Goal: Check status: Check status

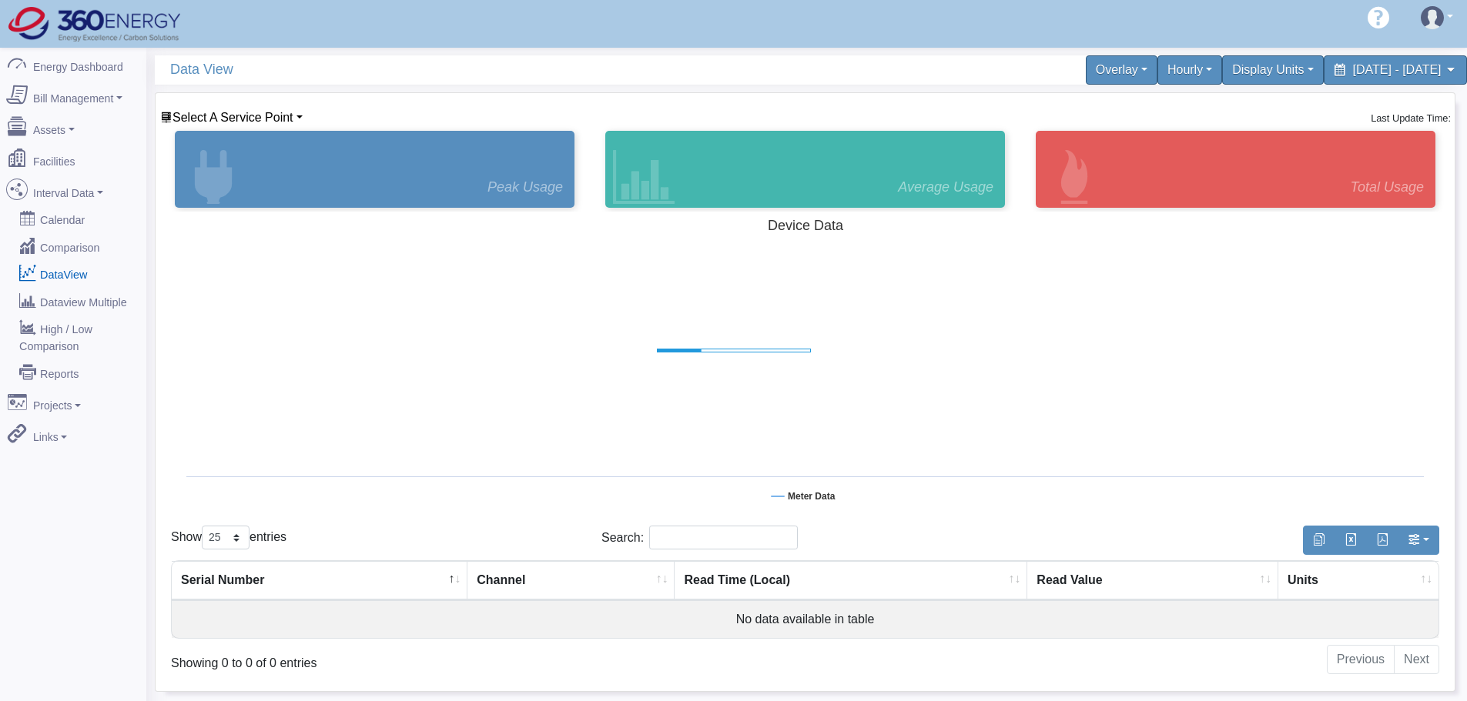
select select "25"
click at [480, 191] on div "Peak Usage" at bounding box center [375, 169] width 400 height 77
click at [273, 123] on span "Select A Service Point" at bounding box center [232, 117] width 121 height 13
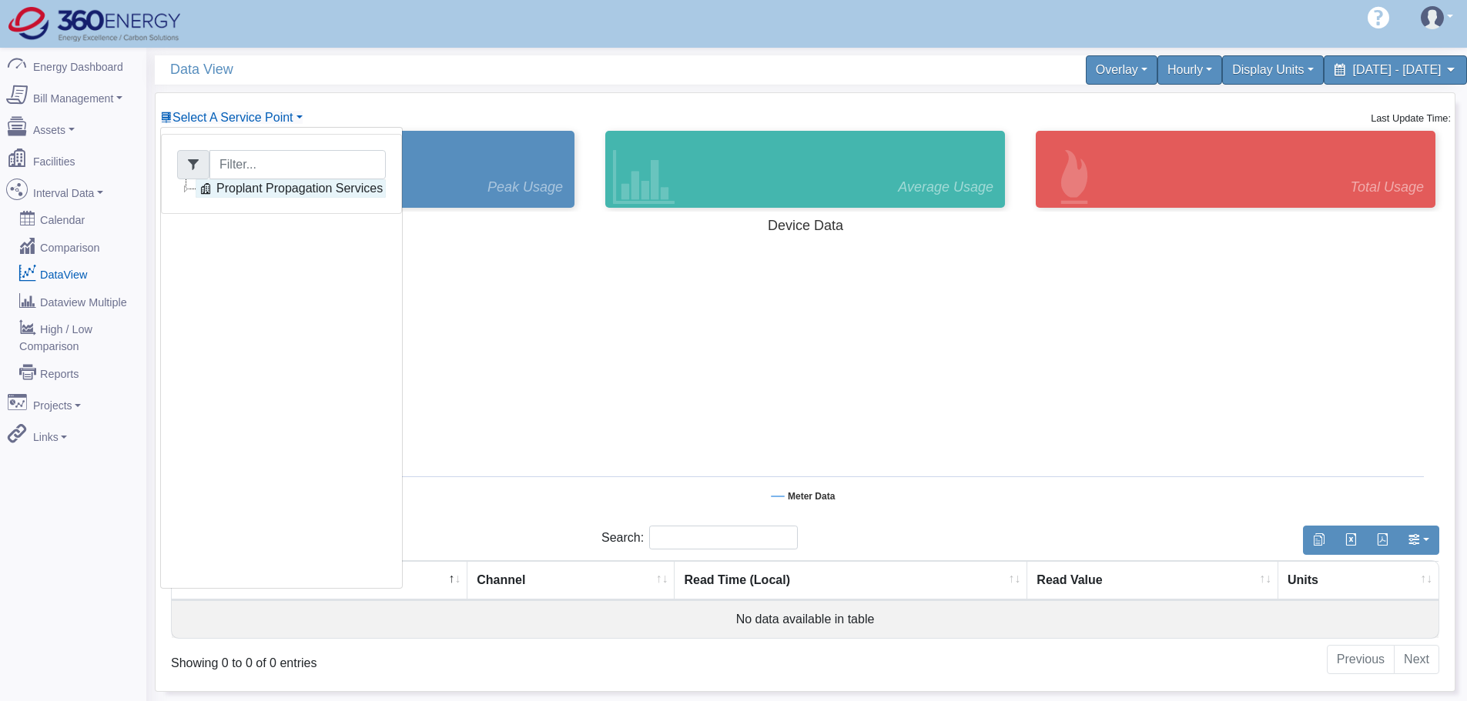
click at [261, 191] on link "Proplant Propagation Services" at bounding box center [291, 188] width 190 height 18
click at [261, 202] on link "Main Electric" at bounding box center [266, 207] width 105 height 18
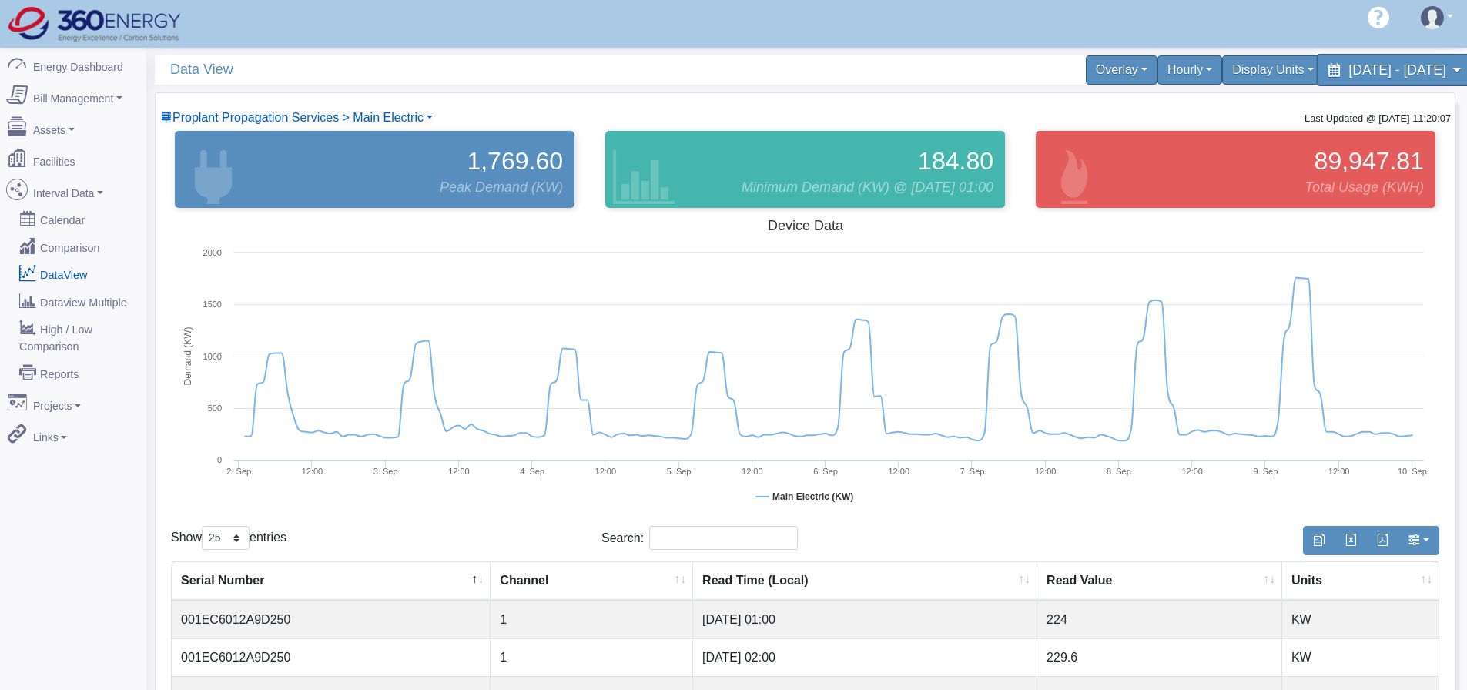
click at [1366, 71] on span "[DATE] - [DATE]" at bounding box center [1396, 69] width 97 height 15
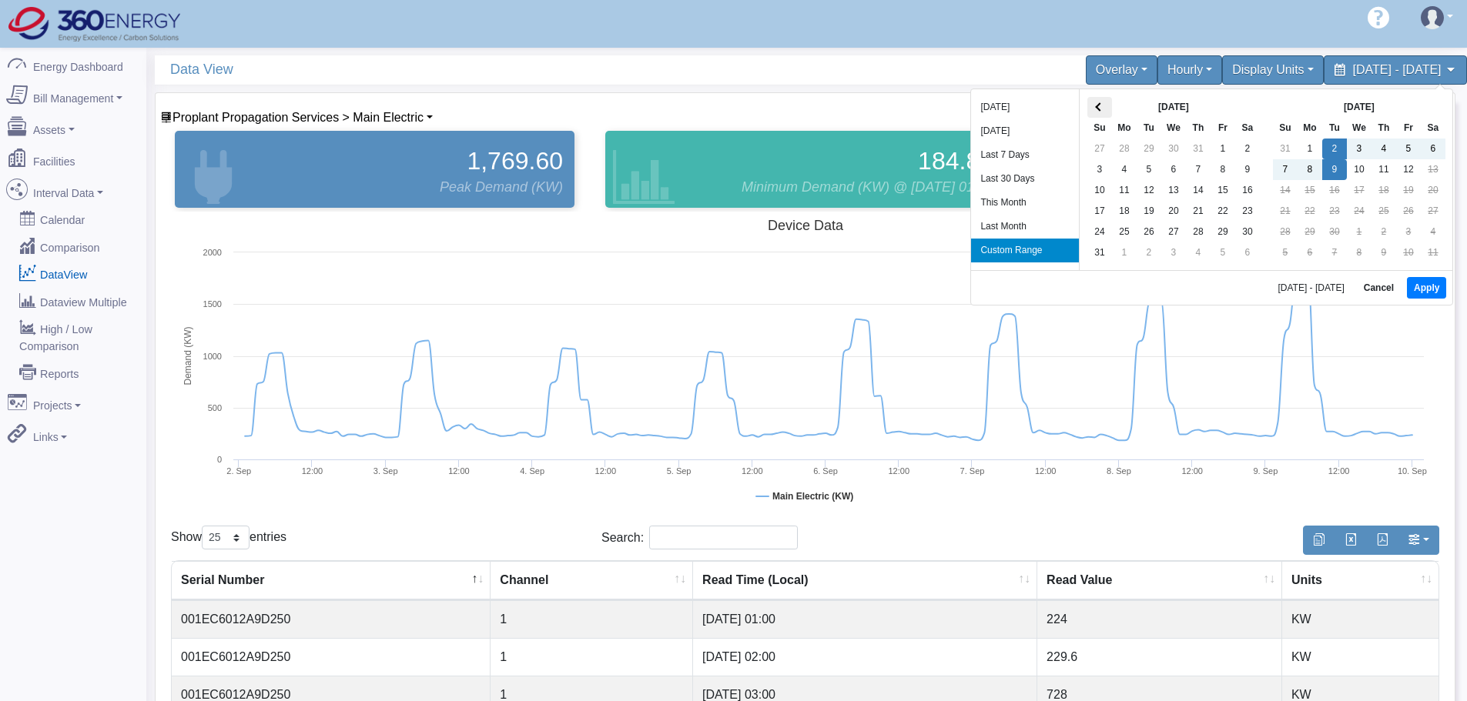
click at [1107, 103] on th at bounding box center [1099, 107] width 25 height 21
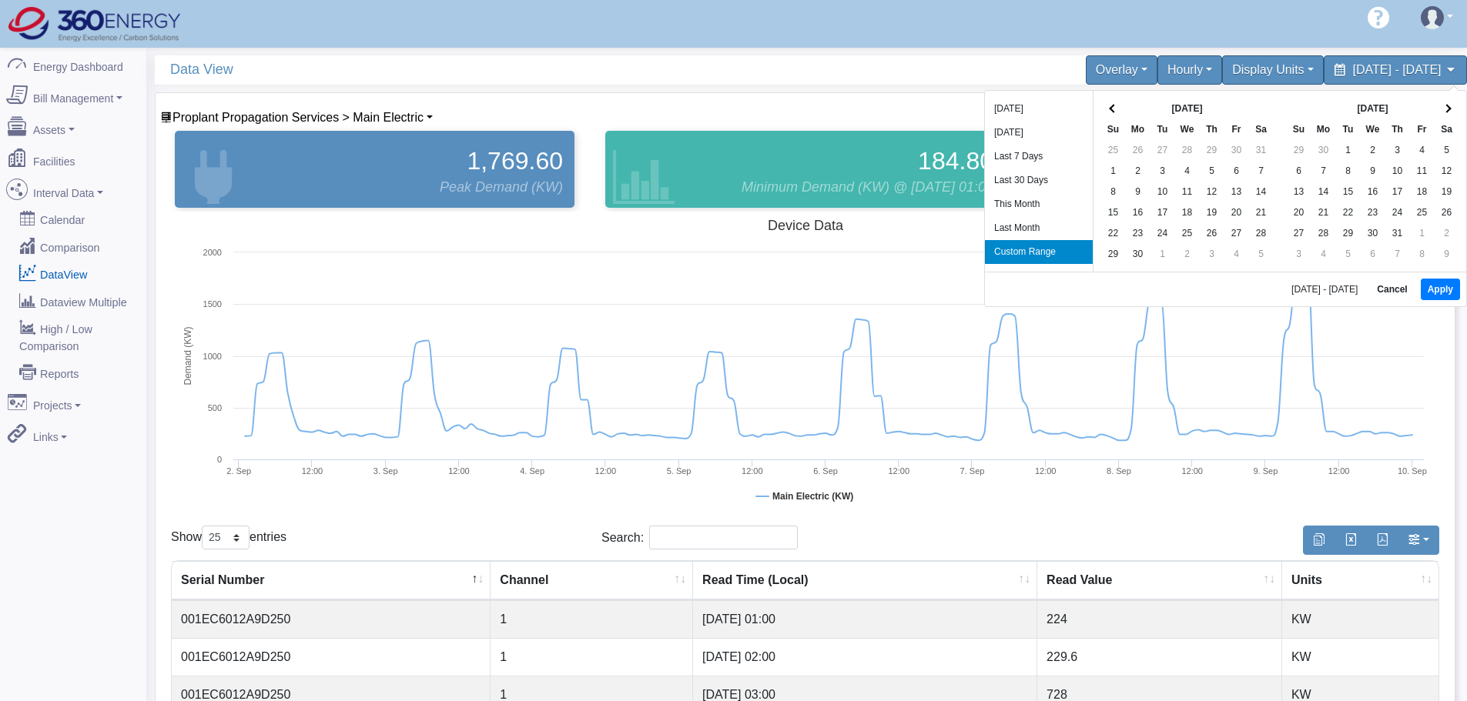
click at [1107, 103] on th at bounding box center [1113, 109] width 25 height 21
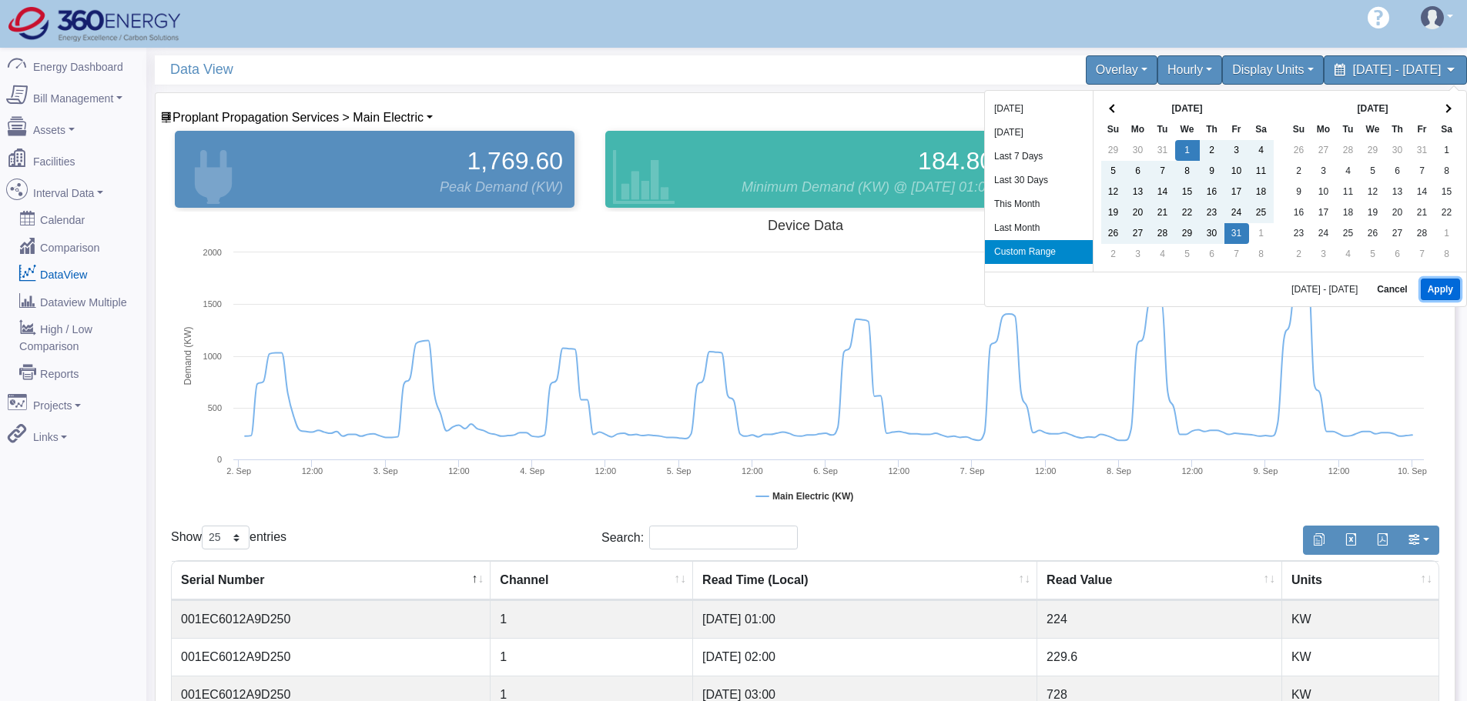
click at [1451, 291] on button "Apply" at bounding box center [1439, 290] width 39 height 22
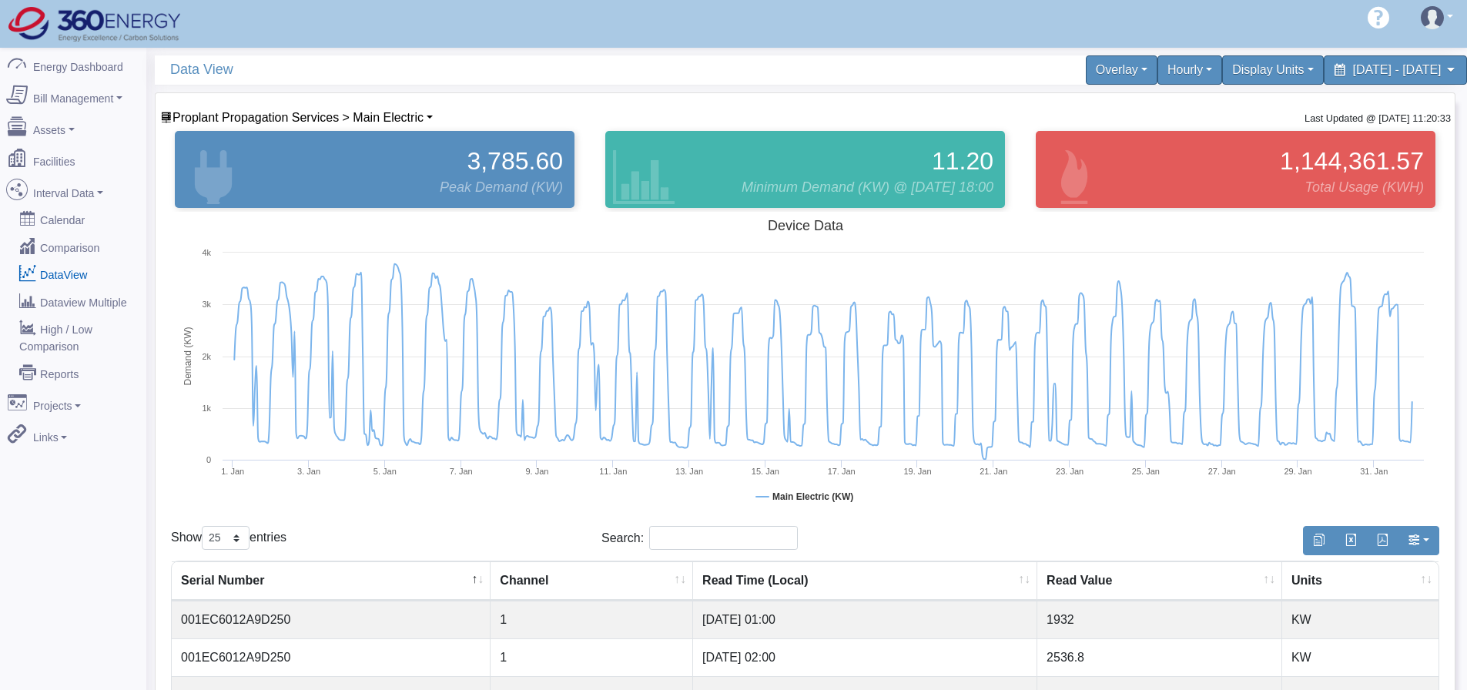
drag, startPoint x: 1321, startPoint y: 69, endPoint x: 1260, endPoint y: 91, distance: 64.5
click at [1353, 69] on span "[DATE] - [DATE]" at bounding box center [1397, 69] width 89 height 13
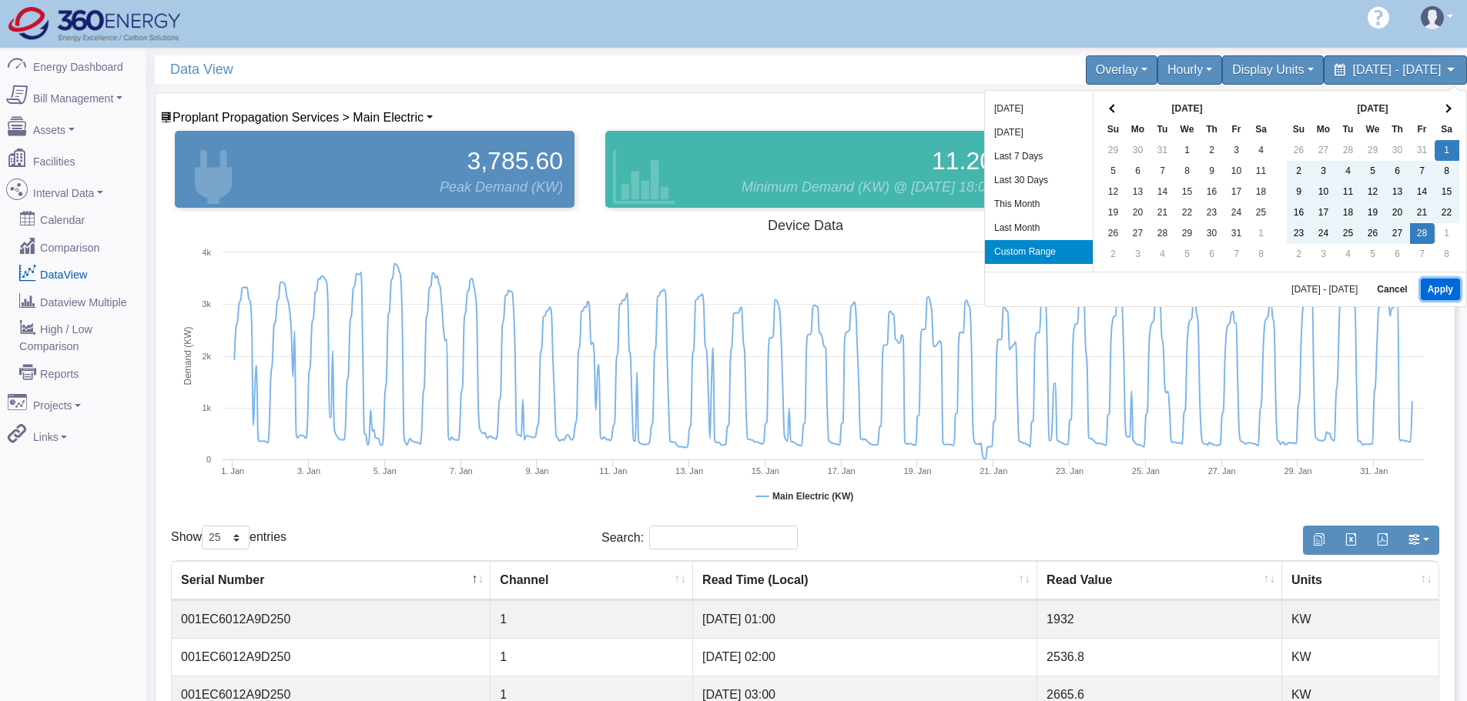
click at [1439, 284] on button "Apply" at bounding box center [1439, 290] width 39 height 22
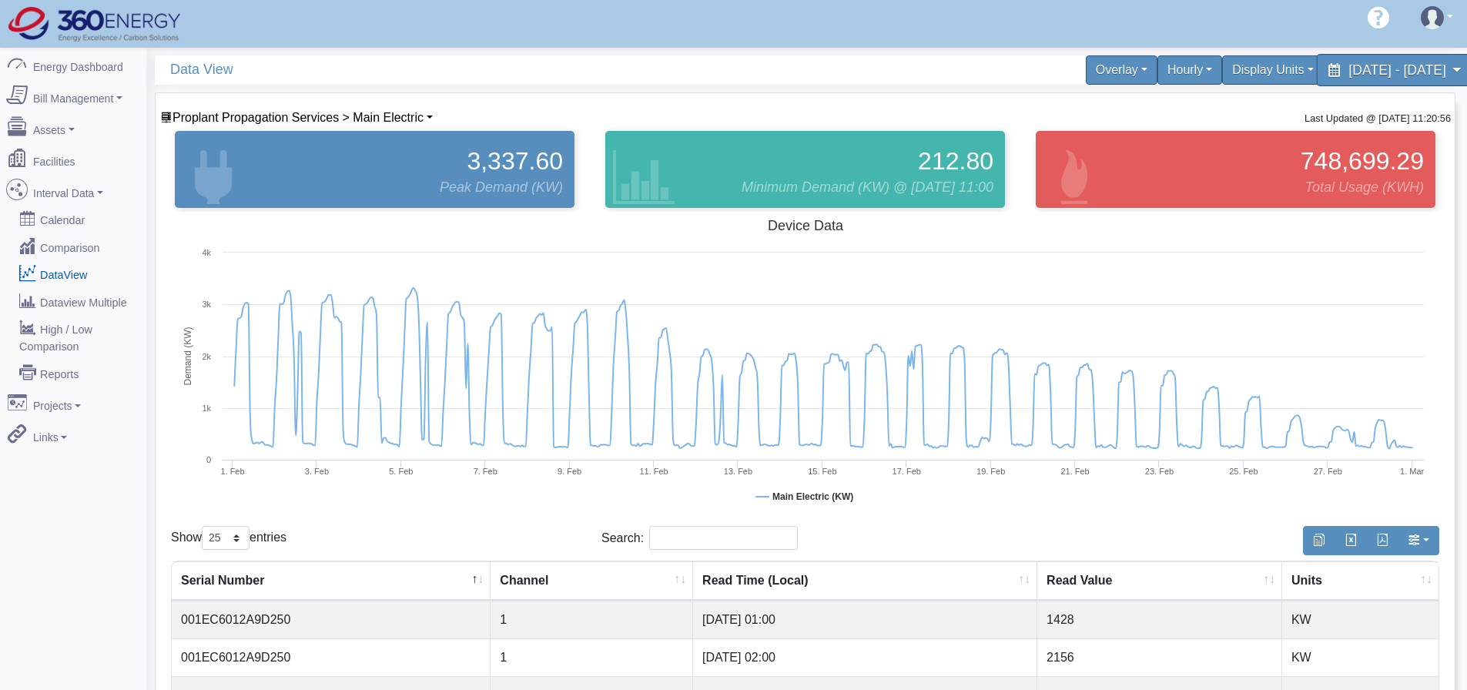
click at [1408, 62] on span "[DATE] - [DATE]" at bounding box center [1396, 69] width 97 height 15
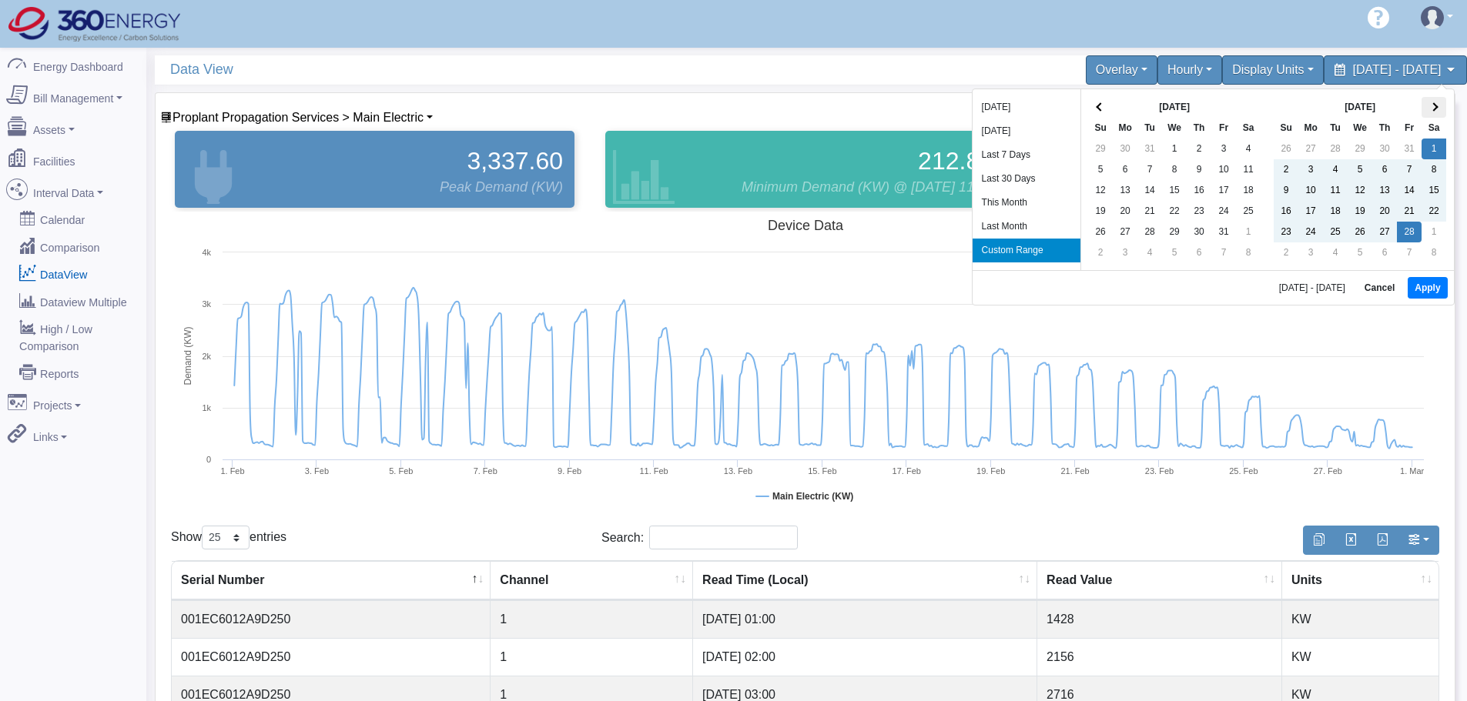
click at [1427, 102] on th at bounding box center [1433, 107] width 25 height 21
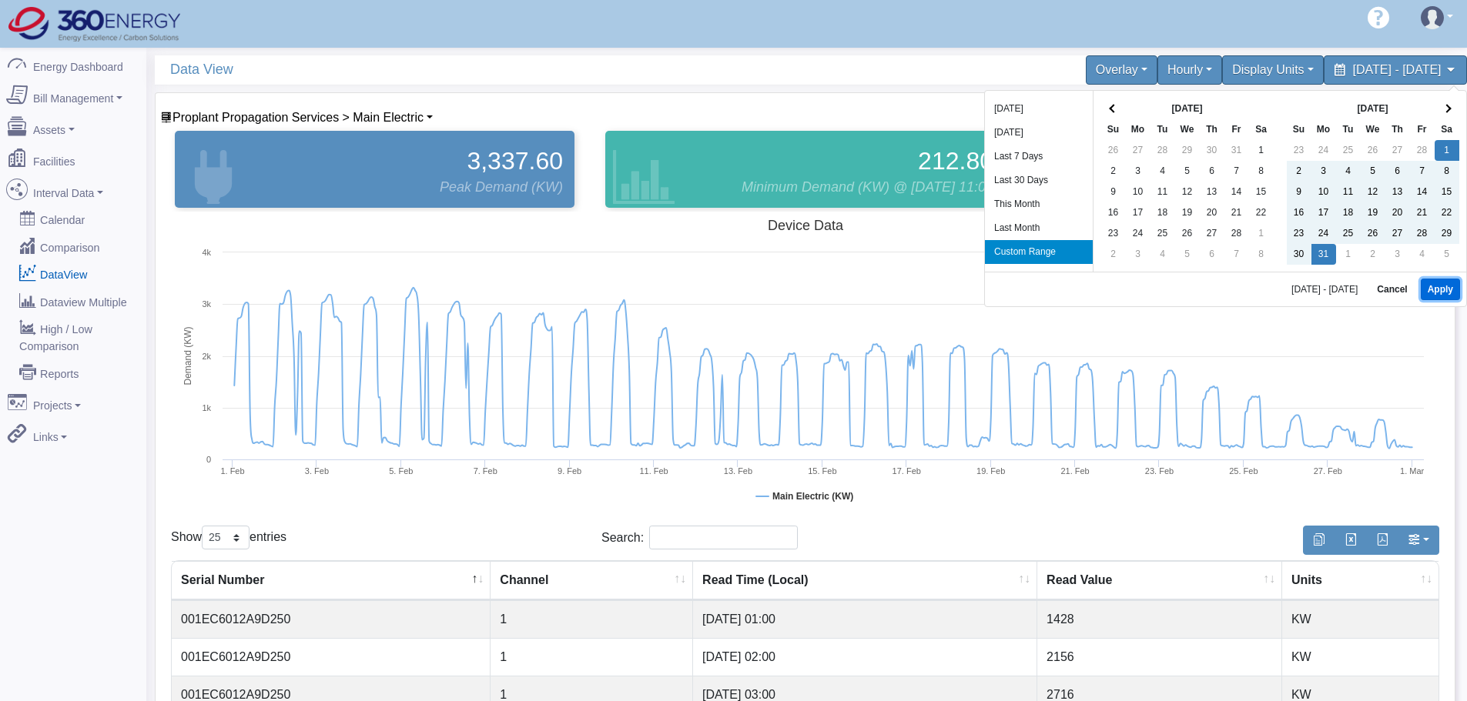
click at [1450, 286] on button "Apply" at bounding box center [1439, 290] width 39 height 22
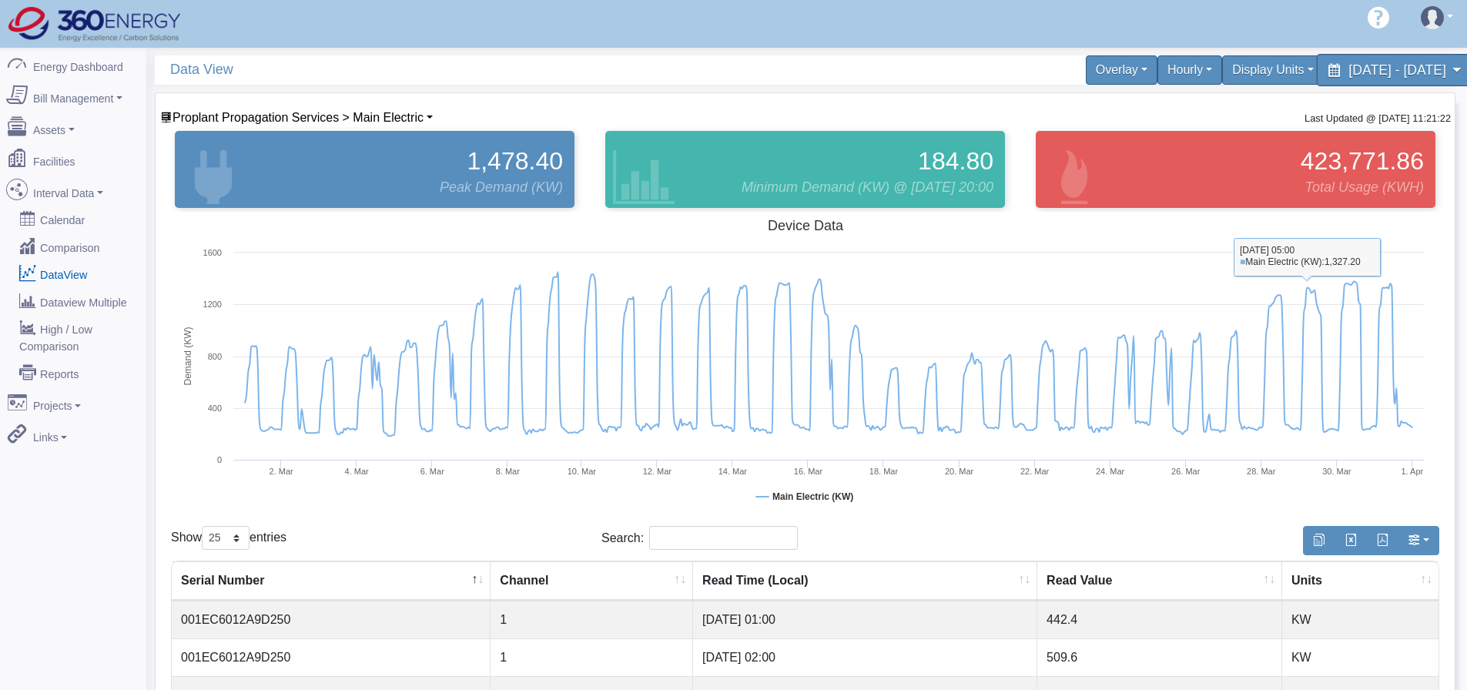
click at [1364, 66] on span "[DATE] - [DATE]" at bounding box center [1396, 69] width 97 height 15
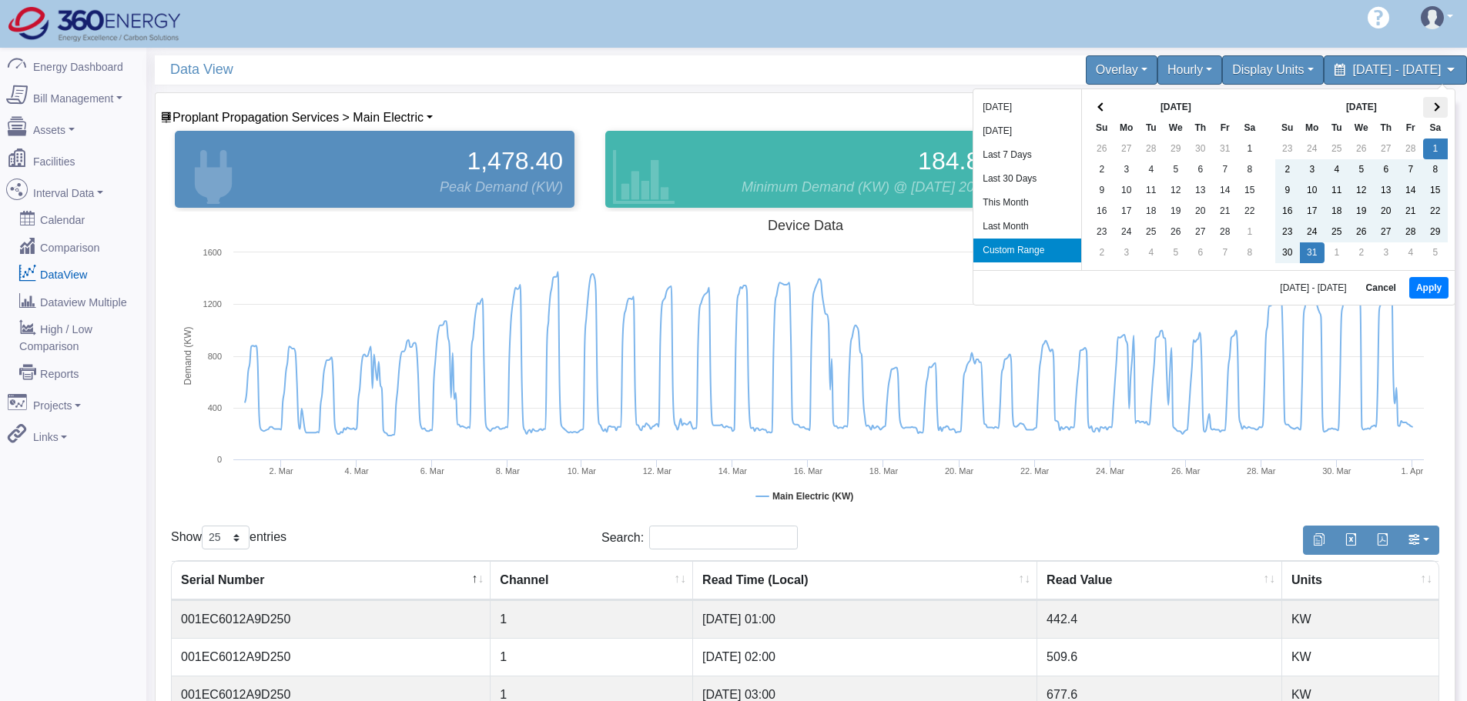
click at [1430, 104] on th at bounding box center [1435, 107] width 25 height 21
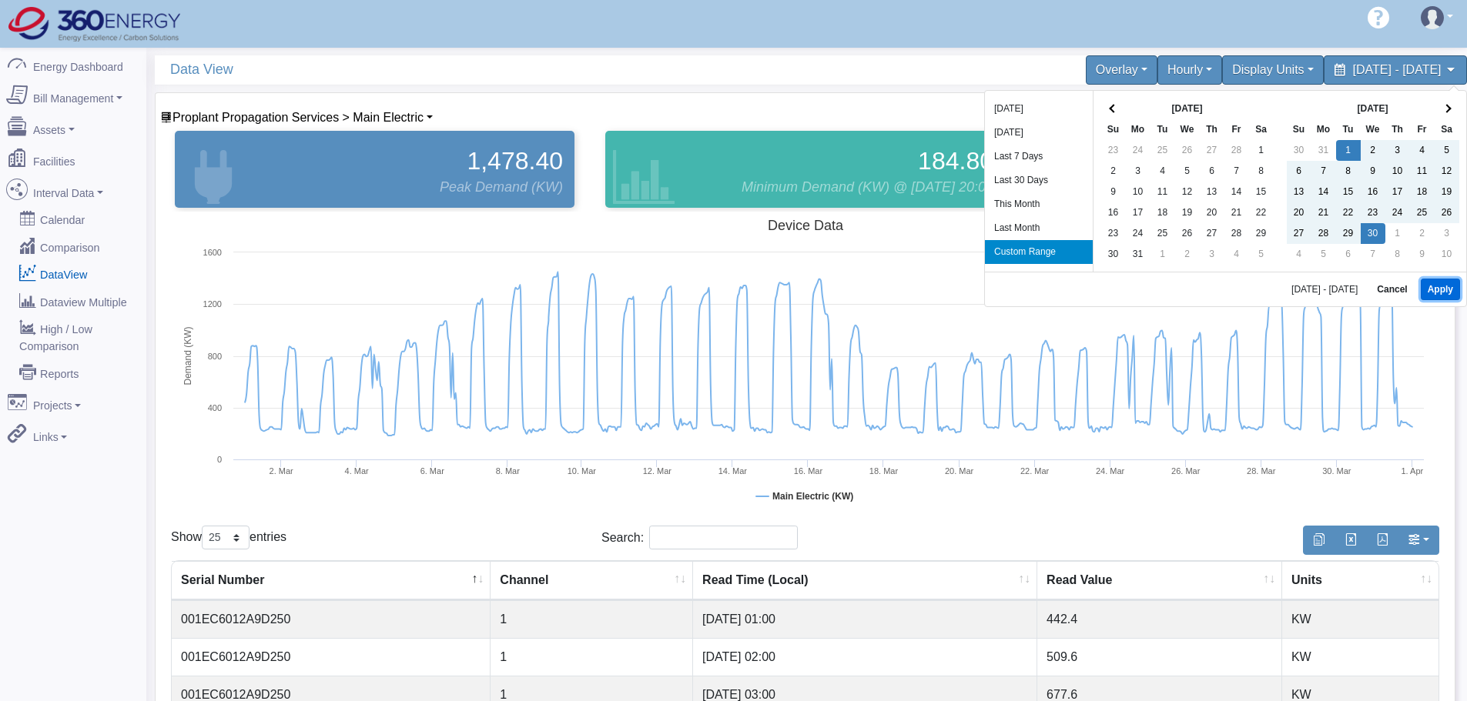
click at [1424, 293] on button "Apply" at bounding box center [1439, 290] width 39 height 22
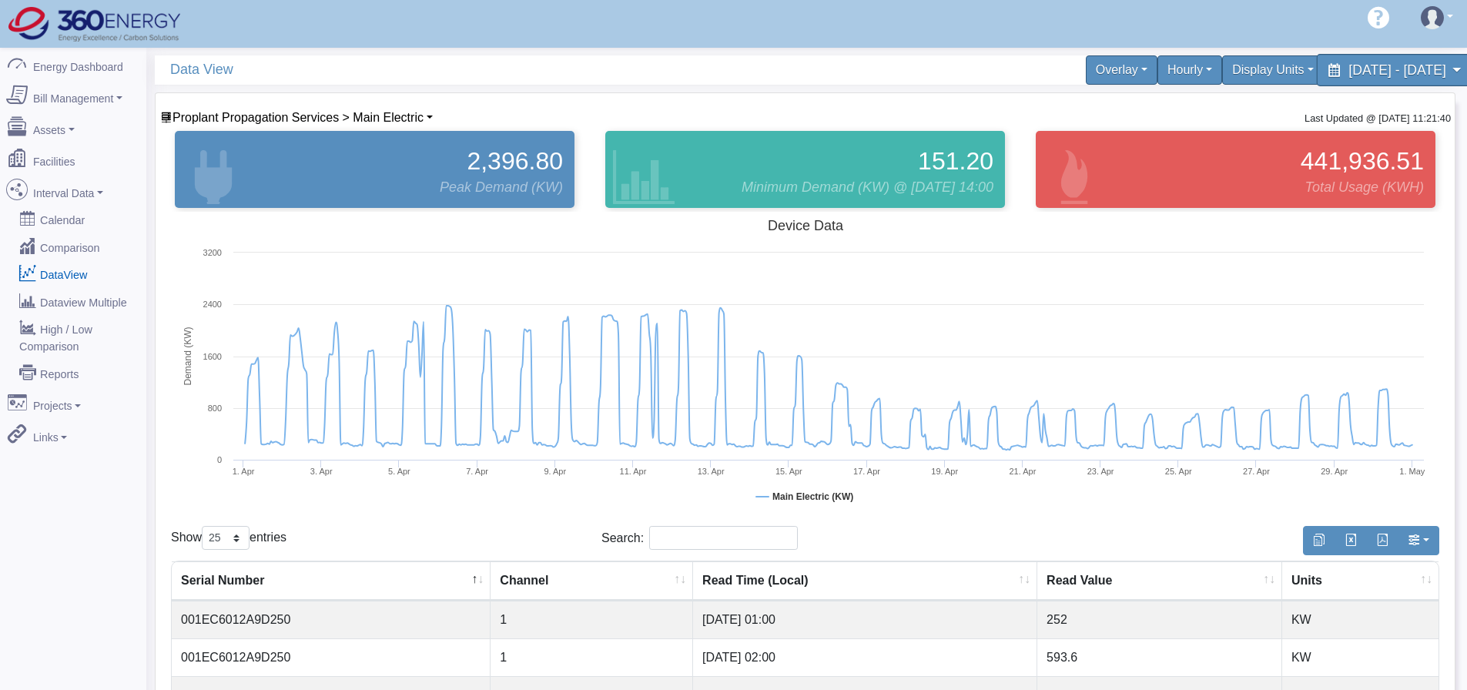
click at [1355, 74] on span "[DATE] - [DATE]" at bounding box center [1396, 69] width 97 height 15
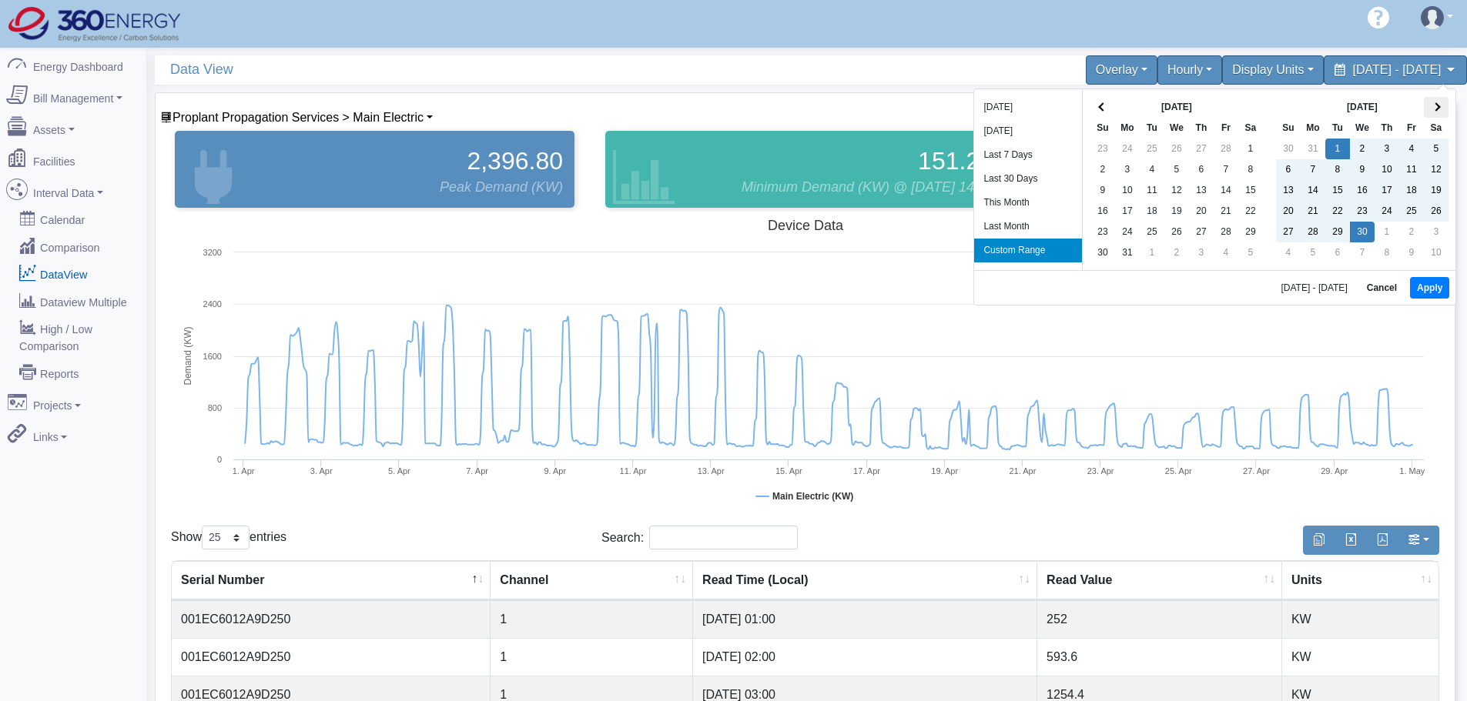
click at [1428, 102] on th at bounding box center [1436, 107] width 25 height 21
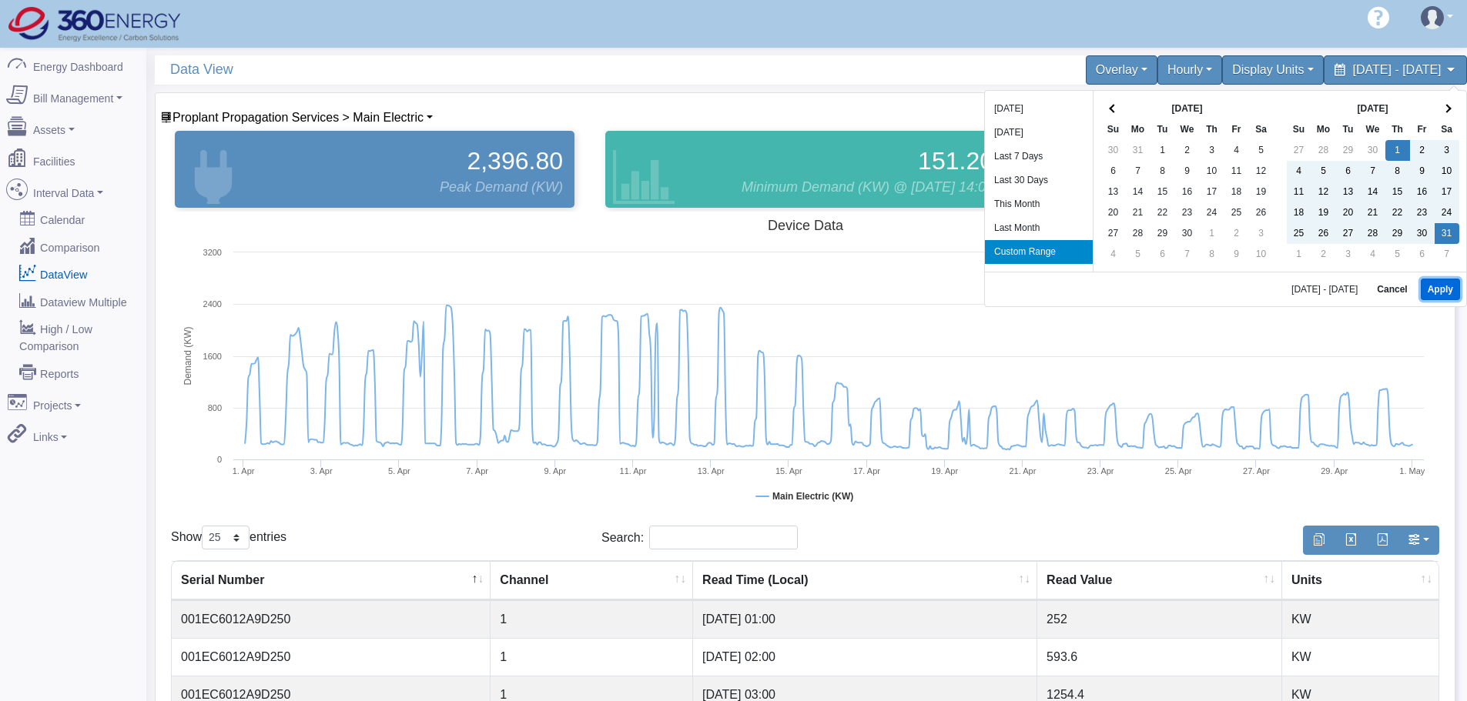
click at [1432, 296] on button "Apply" at bounding box center [1439, 290] width 39 height 22
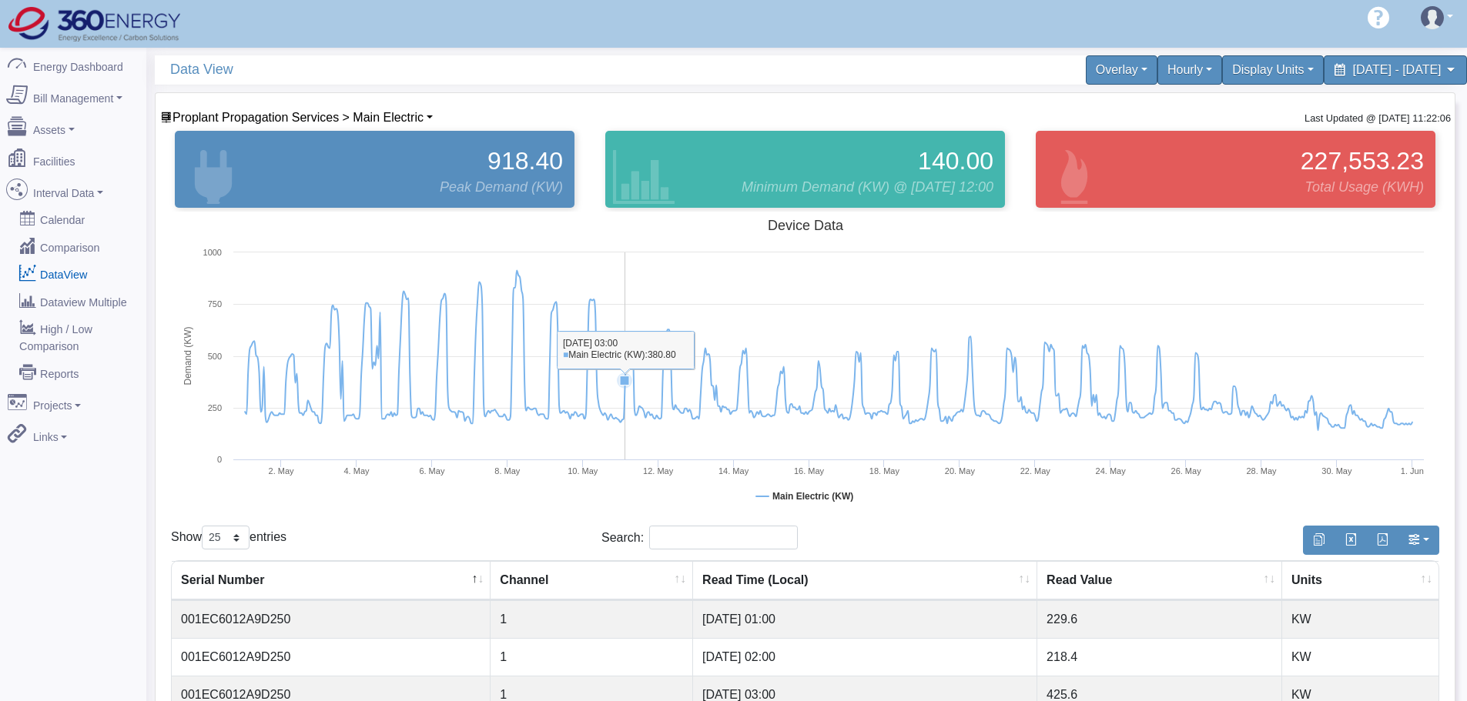
click at [625, 350] on icon at bounding box center [828, 350] width 1183 height 160
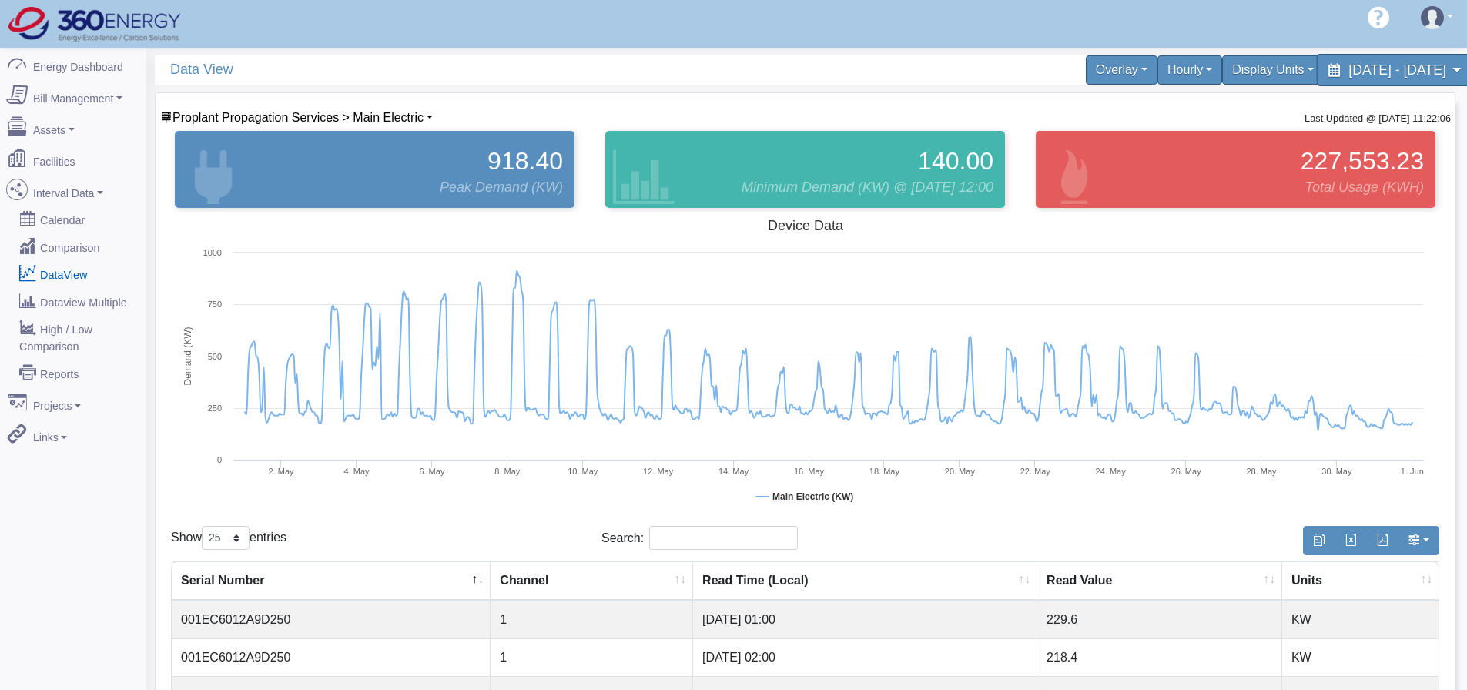
click at [1400, 67] on span "[DATE] - [DATE]" at bounding box center [1396, 69] width 97 height 15
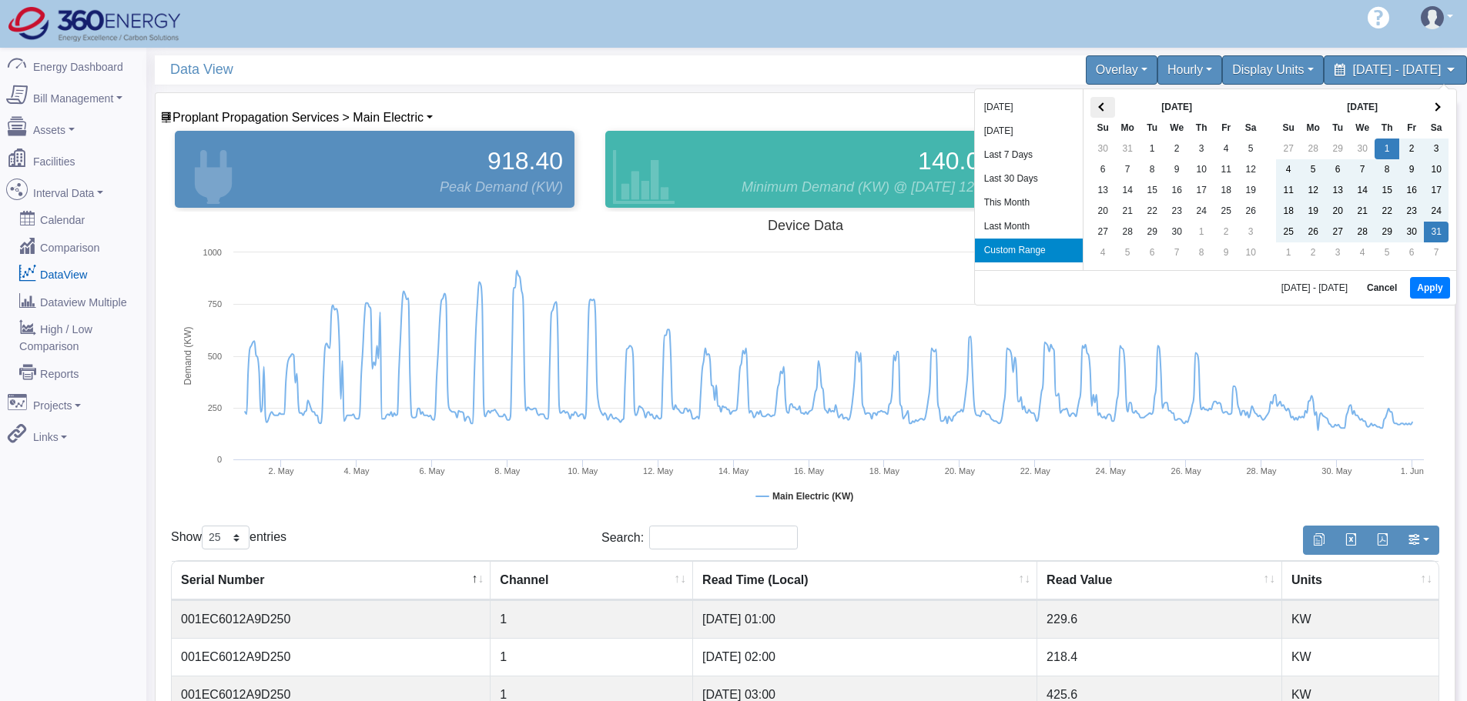
click at [1106, 107] on span at bounding box center [1103, 106] width 8 height 8
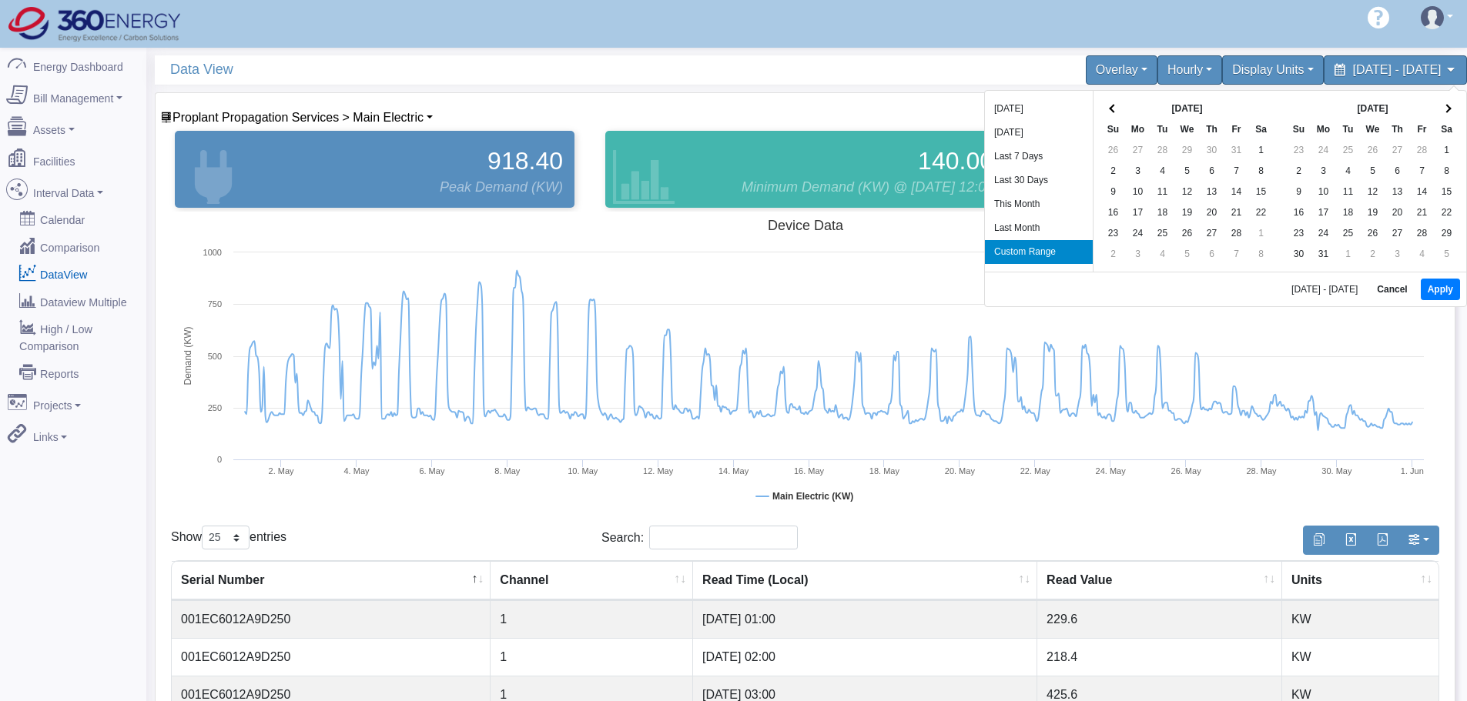
click at [1106, 107] on th at bounding box center [1113, 109] width 25 height 21
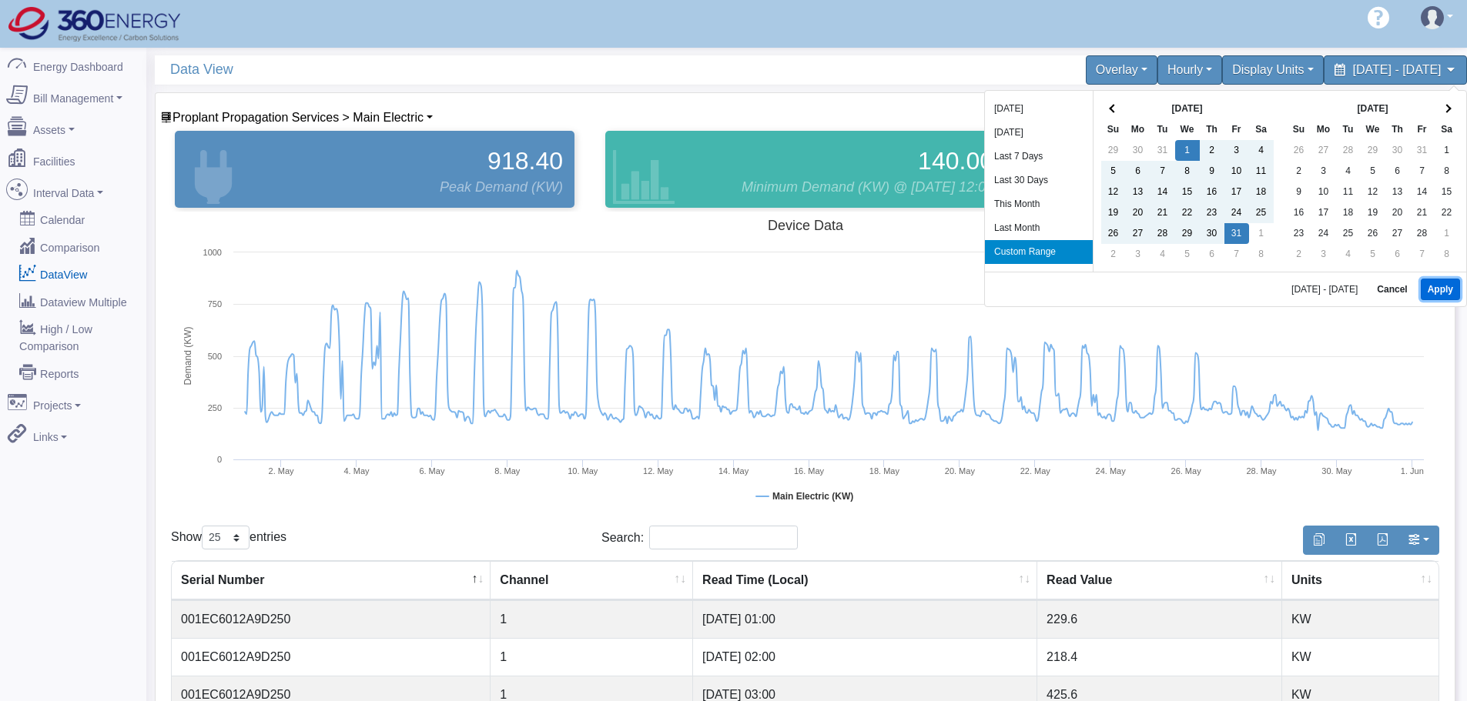
click at [1438, 289] on button "Apply" at bounding box center [1439, 290] width 39 height 22
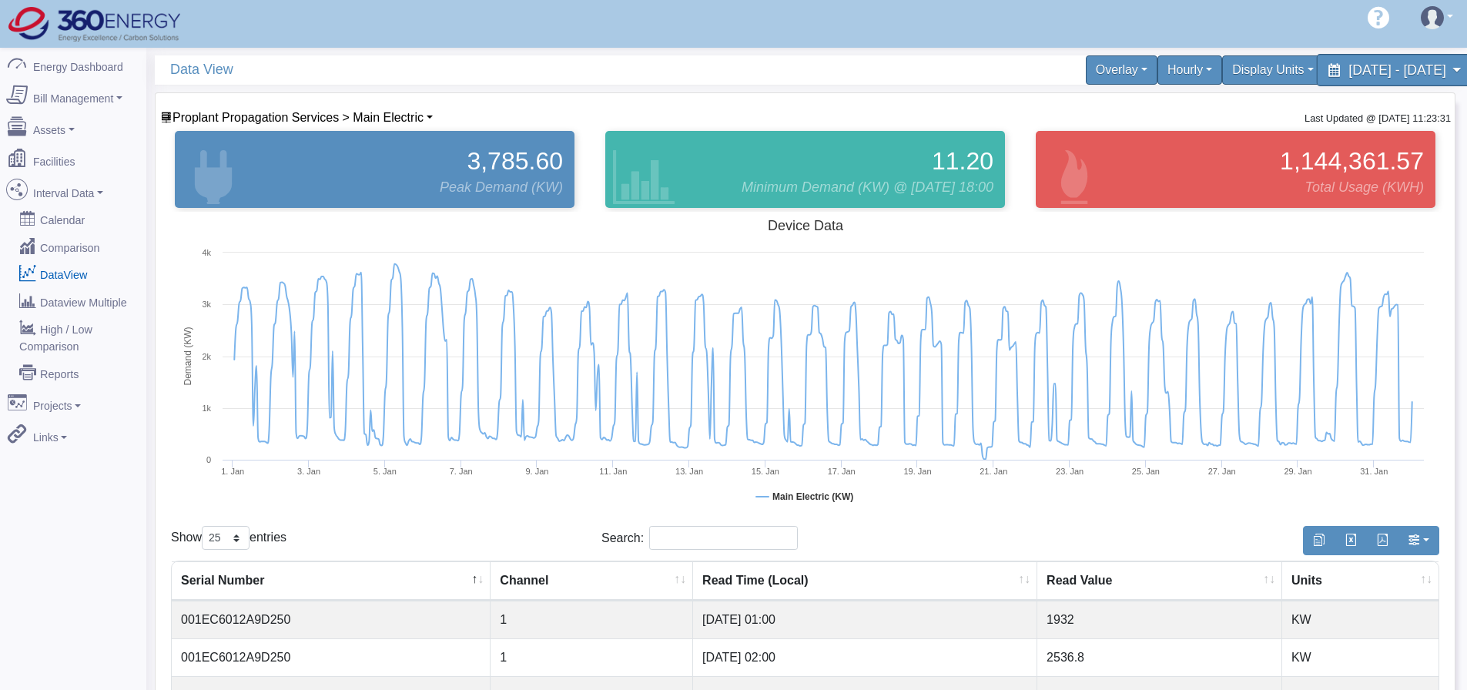
click at [1399, 78] on div "[DATE] - [DATE]" at bounding box center [1395, 70] width 158 height 32
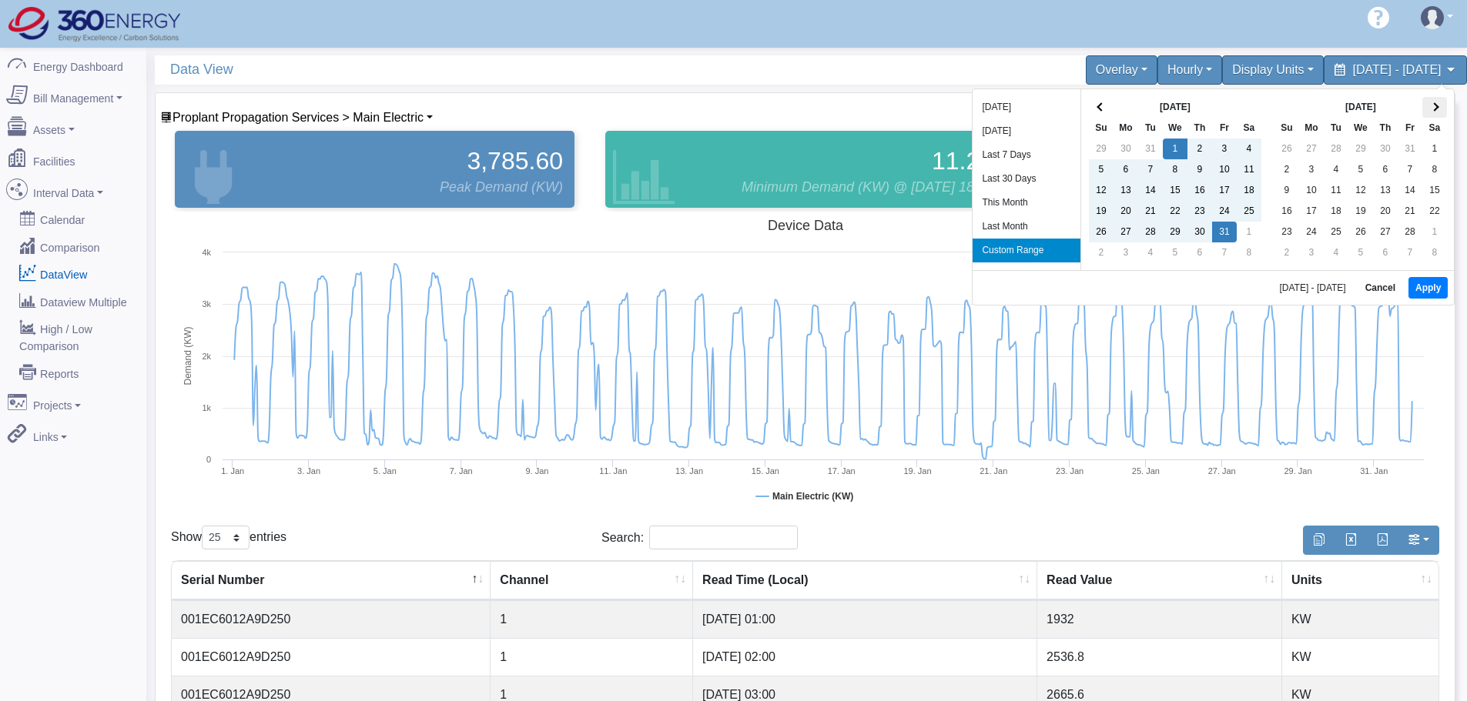
click at [1437, 108] on span at bounding box center [1434, 106] width 8 height 8
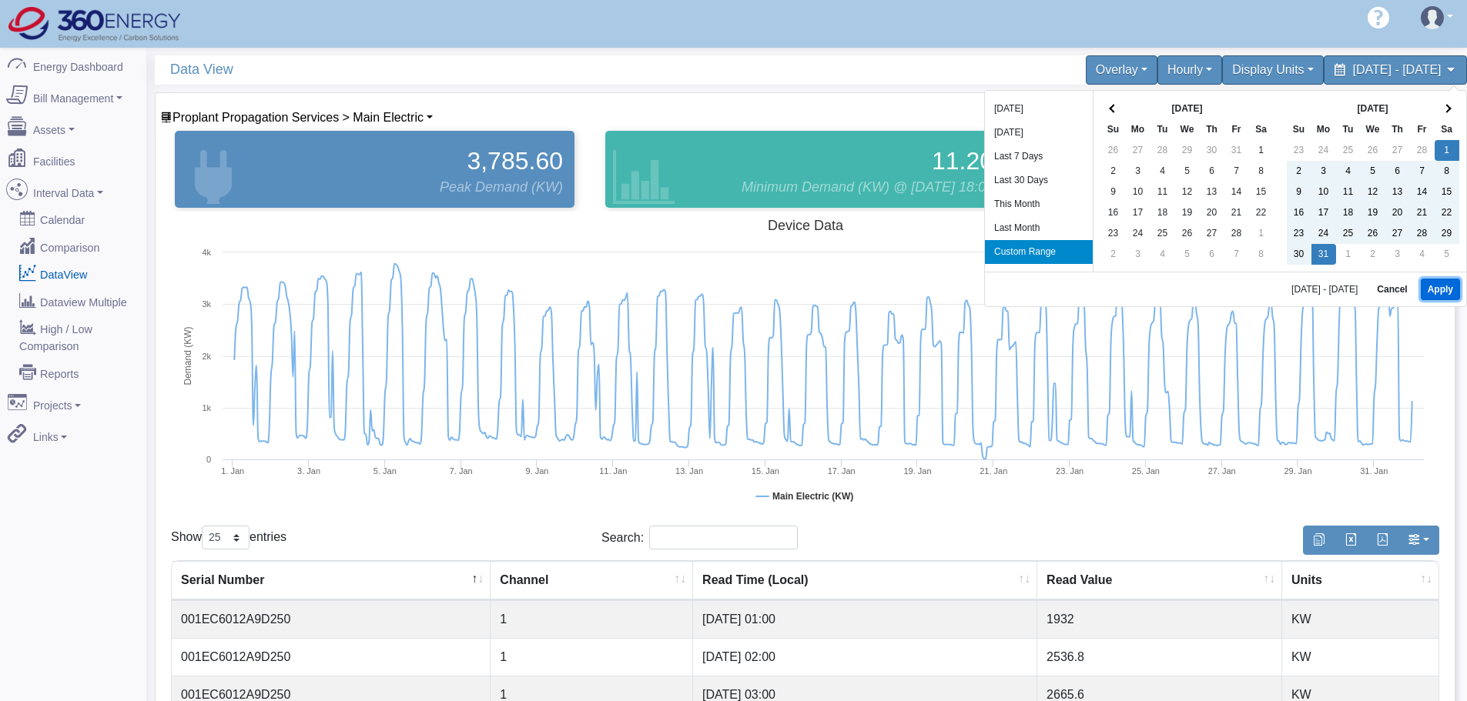
click at [1444, 287] on button "Apply" at bounding box center [1439, 290] width 39 height 22
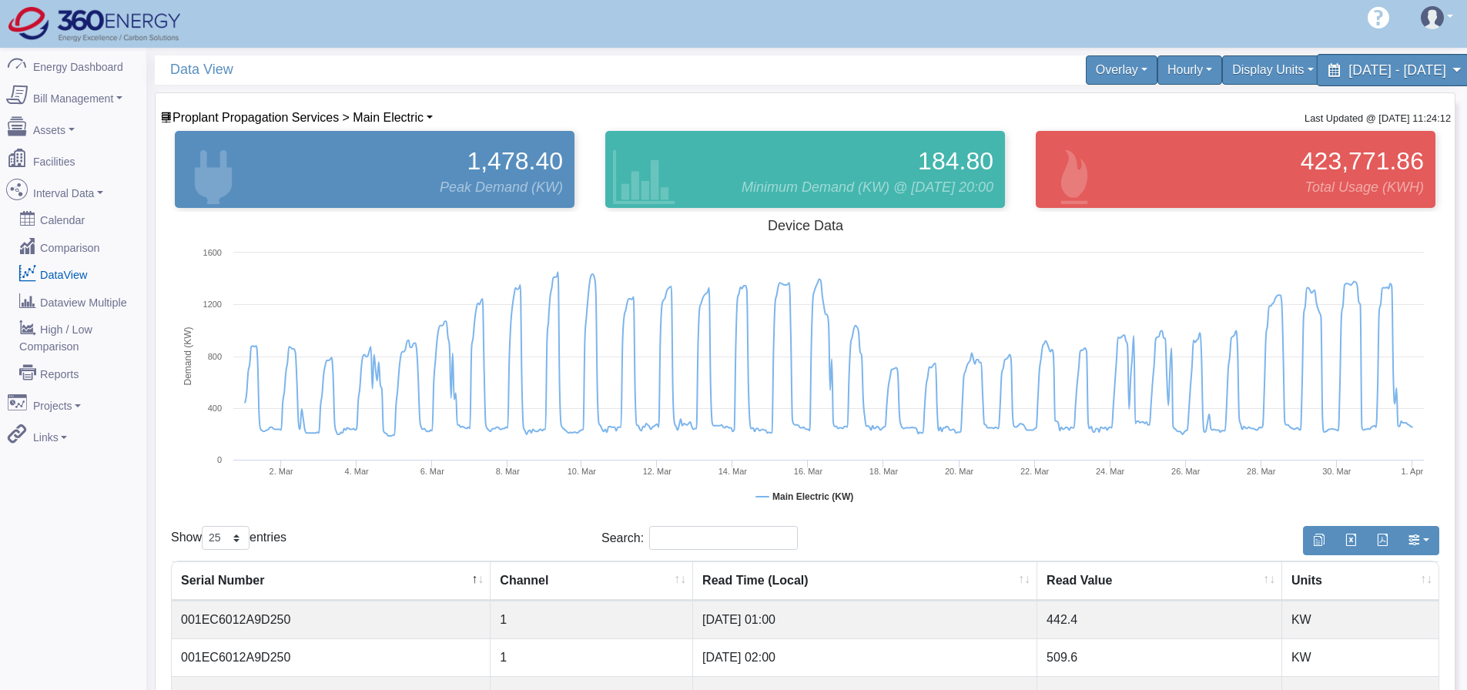
click at [1348, 69] on span "[DATE] - [DATE]" at bounding box center [1396, 69] width 97 height 15
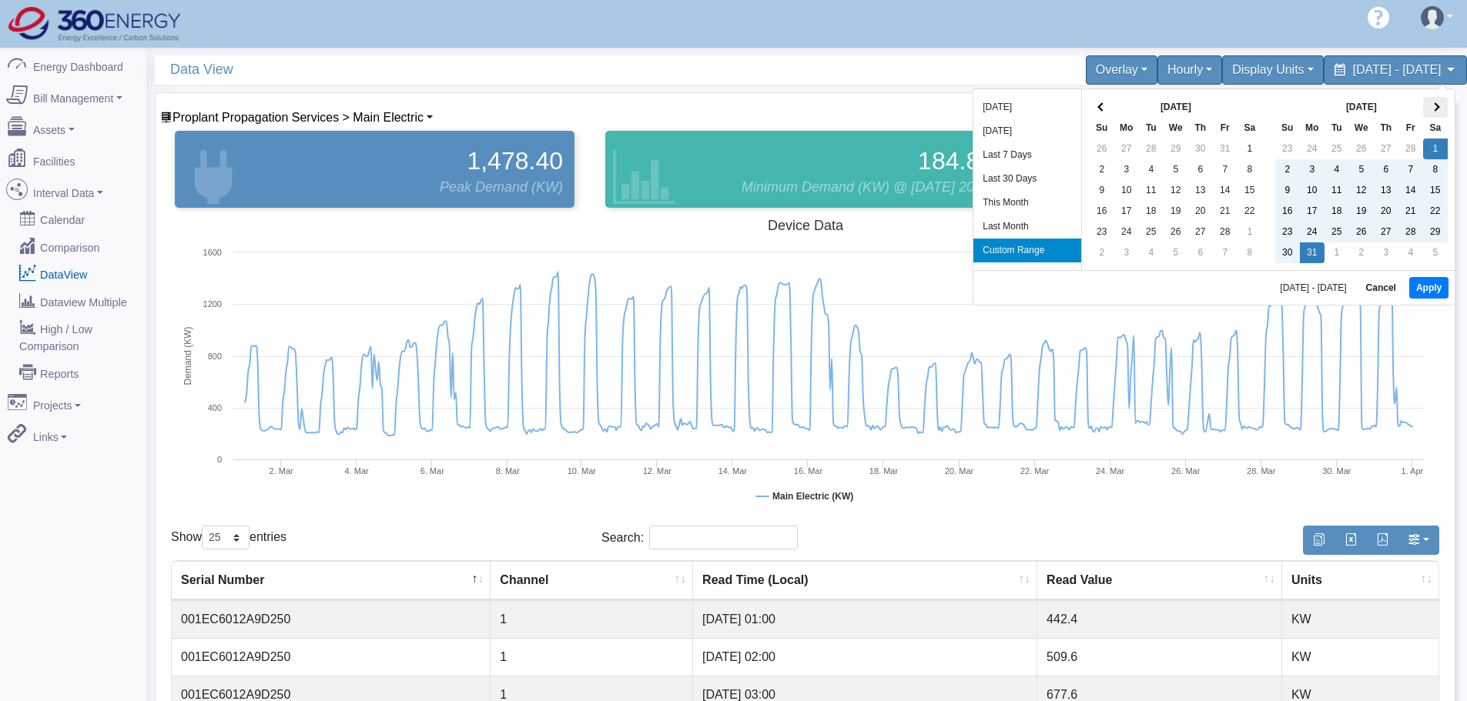
click at [1434, 102] on th at bounding box center [1435, 107] width 25 height 21
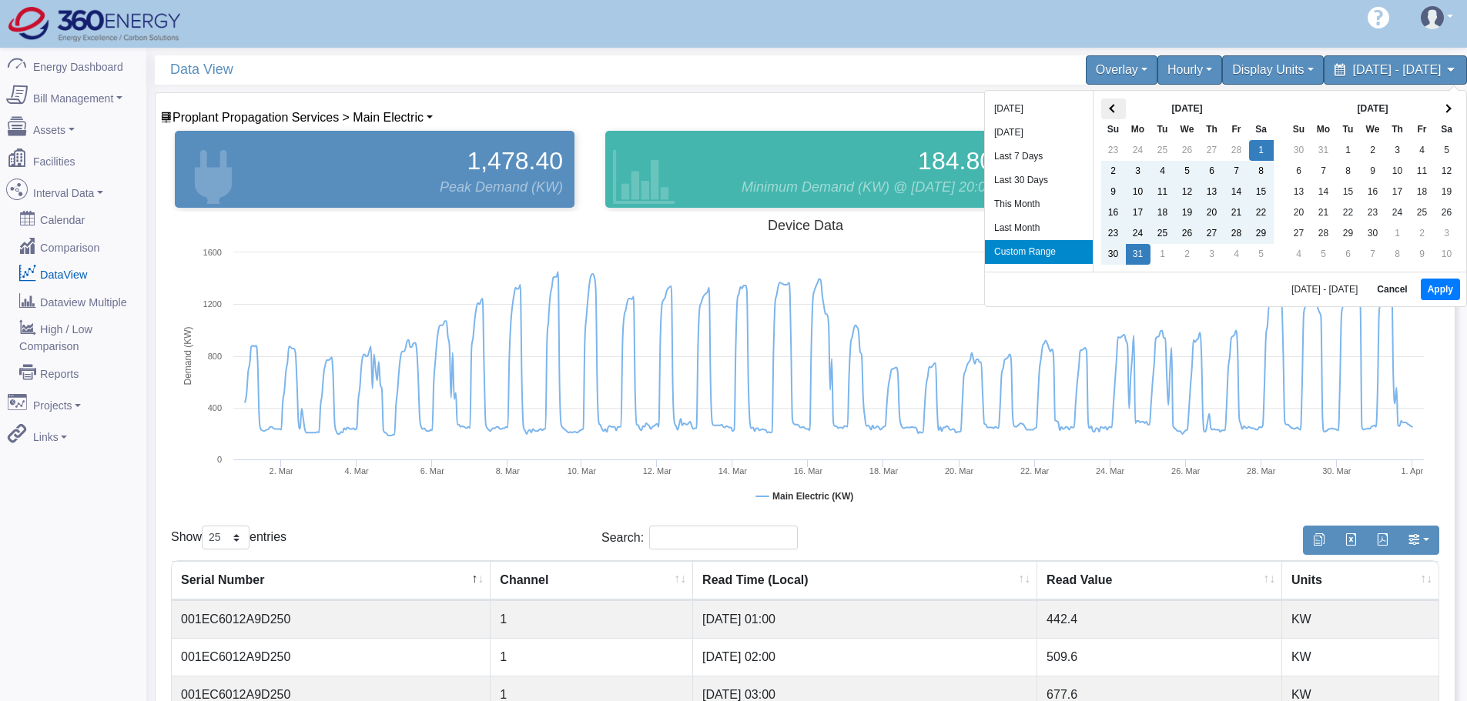
click at [1111, 103] on th at bounding box center [1113, 109] width 25 height 21
click at [1455, 285] on button "Apply" at bounding box center [1439, 290] width 39 height 22
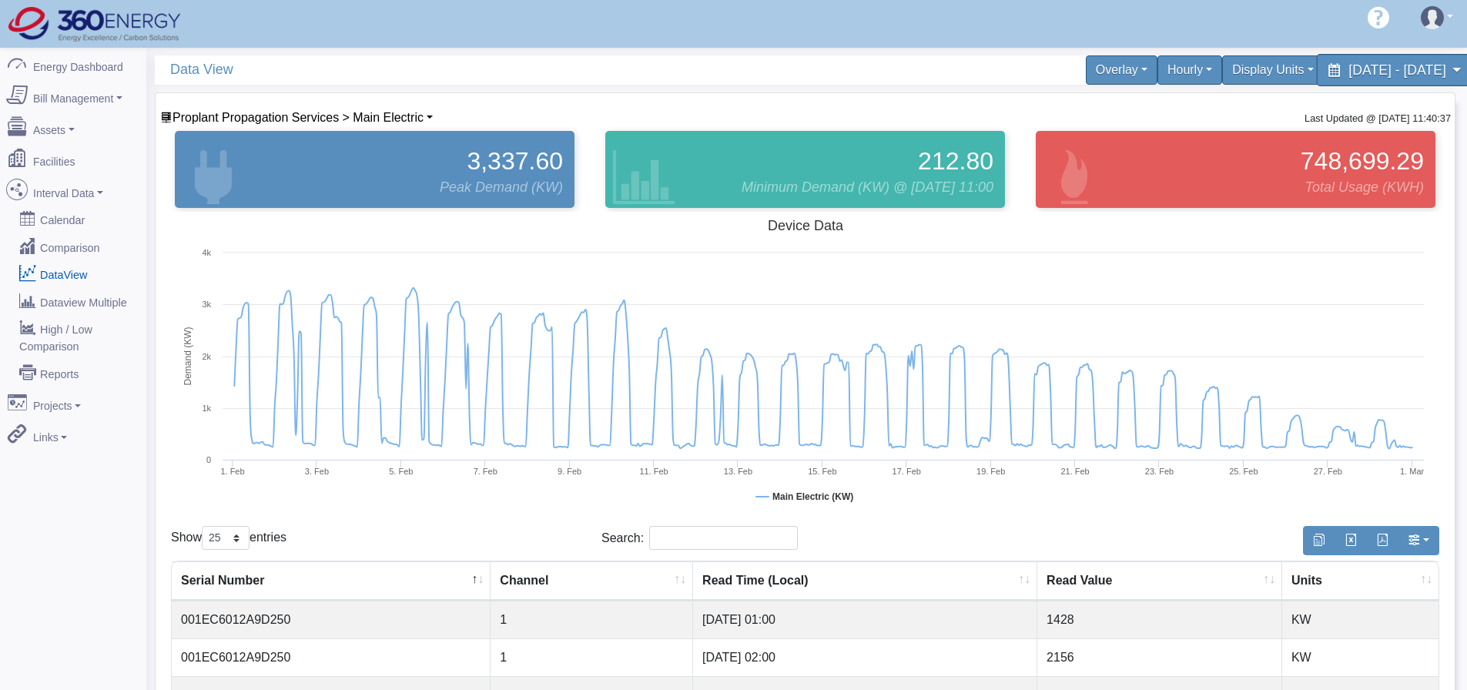
click at [1401, 80] on div "[DATE] - [DATE]" at bounding box center [1395, 70] width 158 height 32
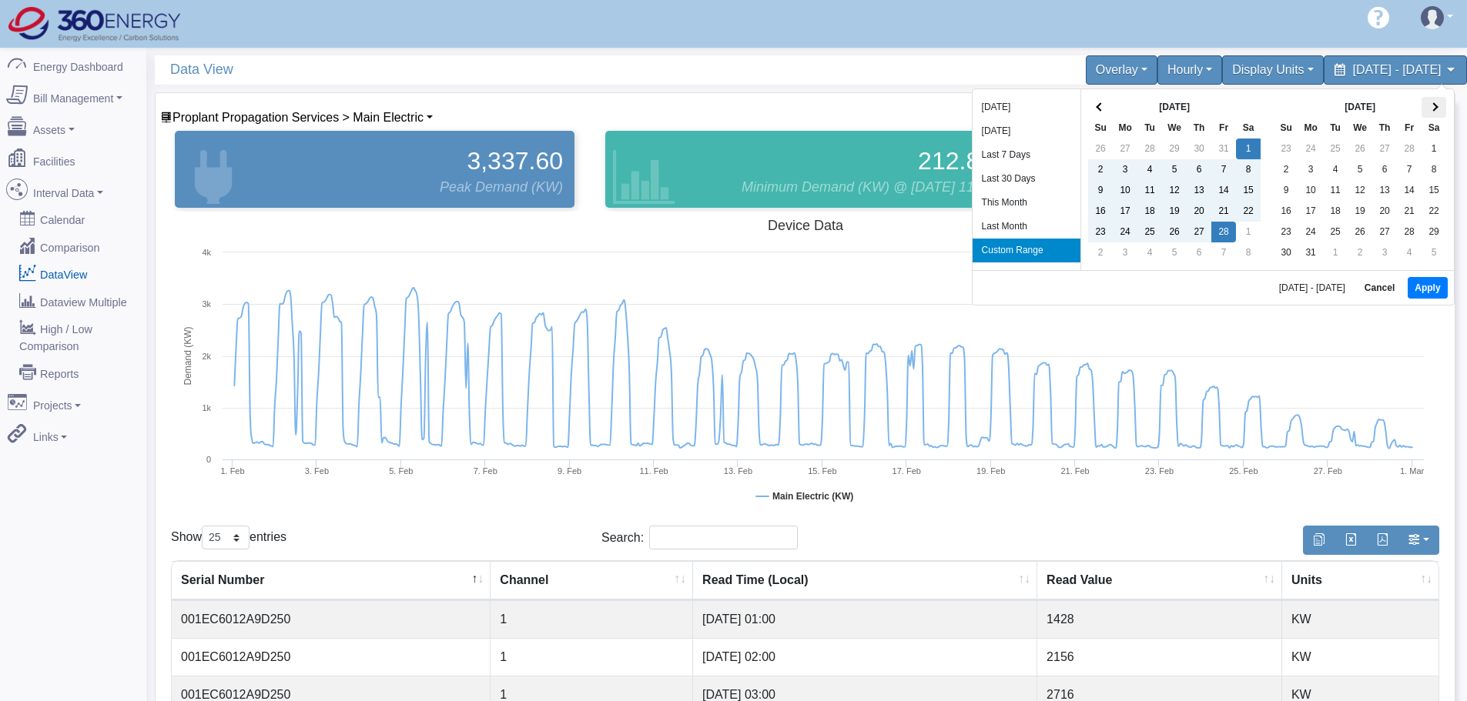
click at [1433, 106] on span at bounding box center [1433, 106] width 8 height 8
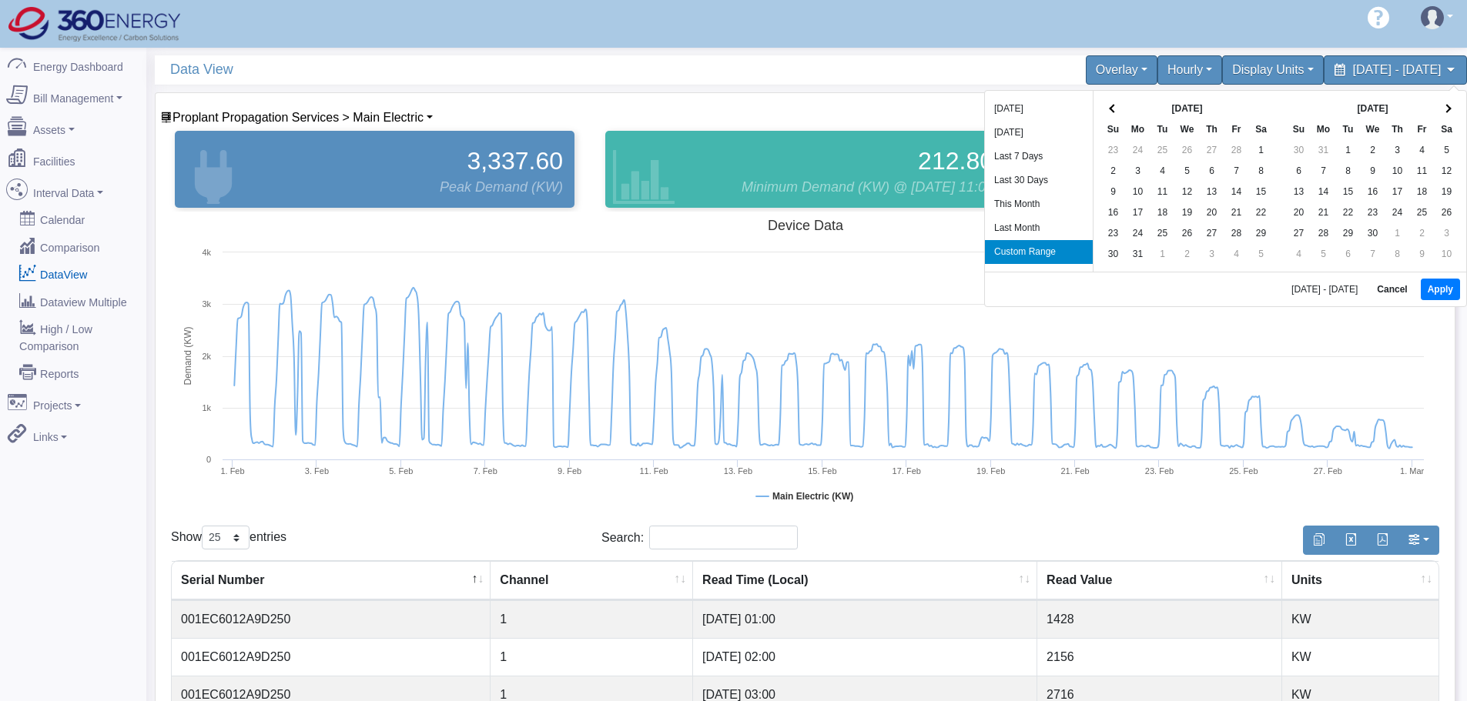
click at [1433, 106] on th "[DATE]" at bounding box center [1372, 109] width 123 height 21
click at [1445, 103] on th at bounding box center [1446, 109] width 25 height 21
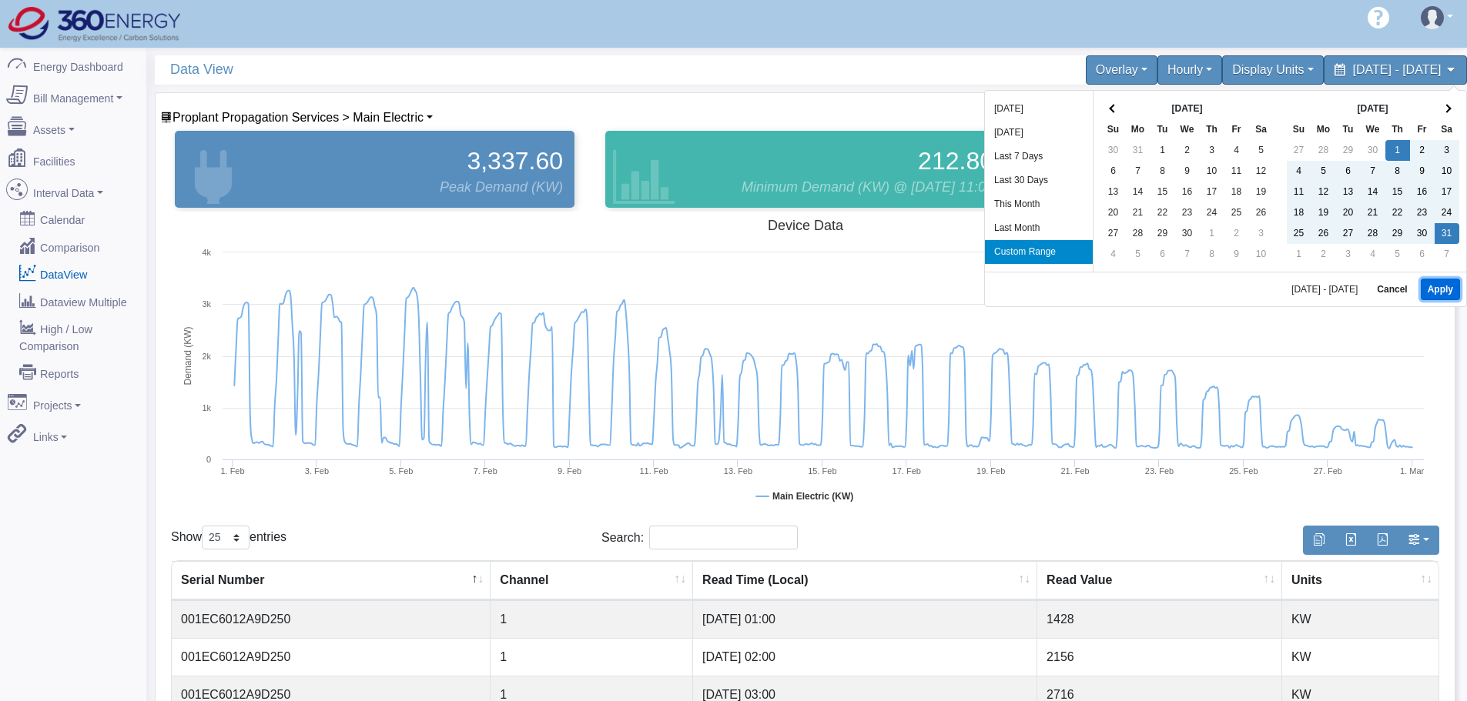
click at [1443, 292] on button "Apply" at bounding box center [1439, 290] width 39 height 22
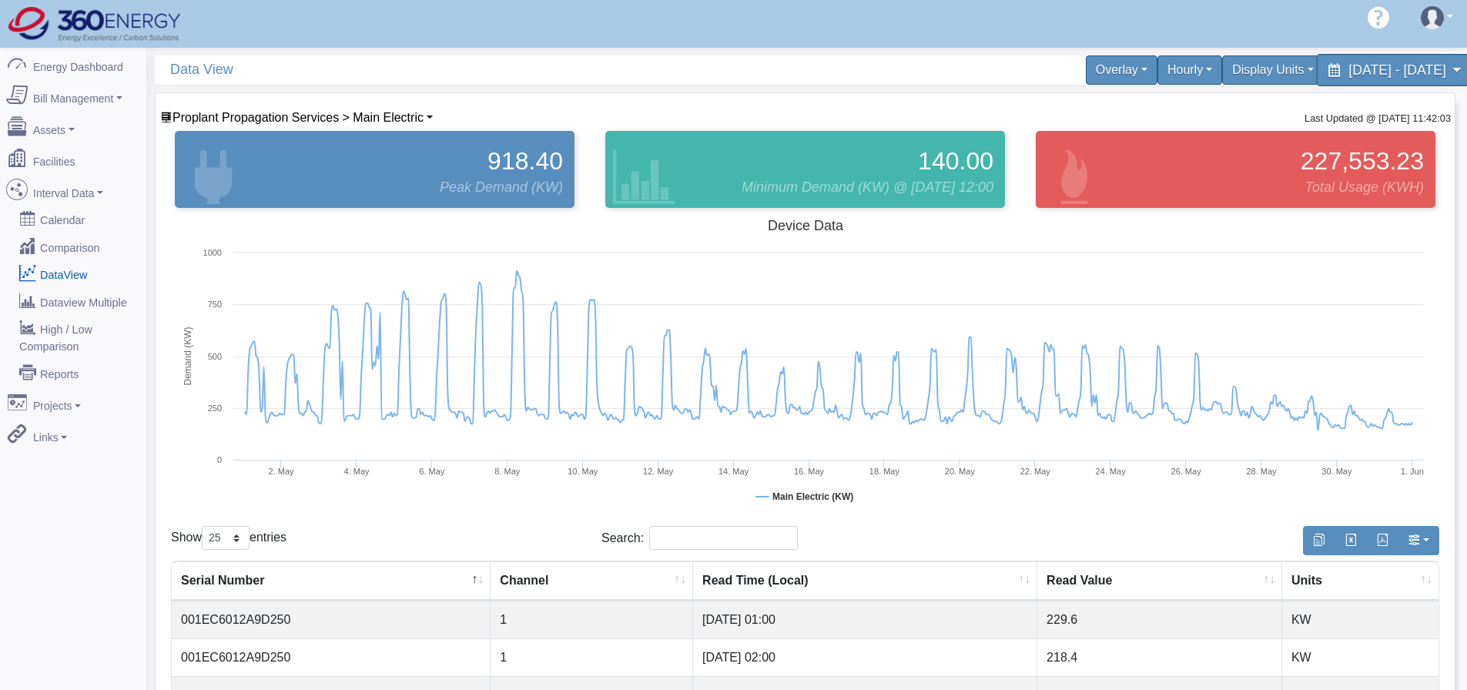
click at [1348, 69] on span "[DATE] - [DATE]" at bounding box center [1396, 69] width 97 height 15
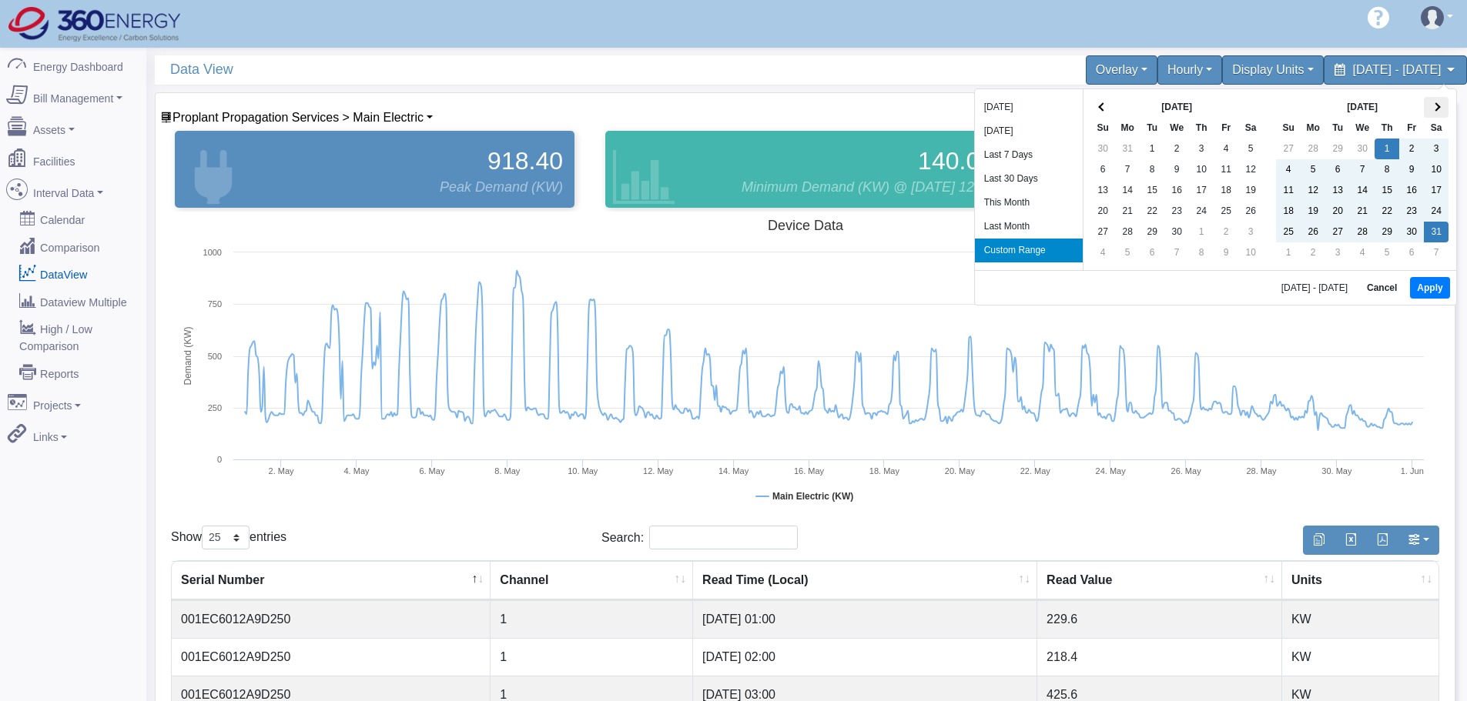
click at [1440, 102] on th at bounding box center [1436, 107] width 25 height 21
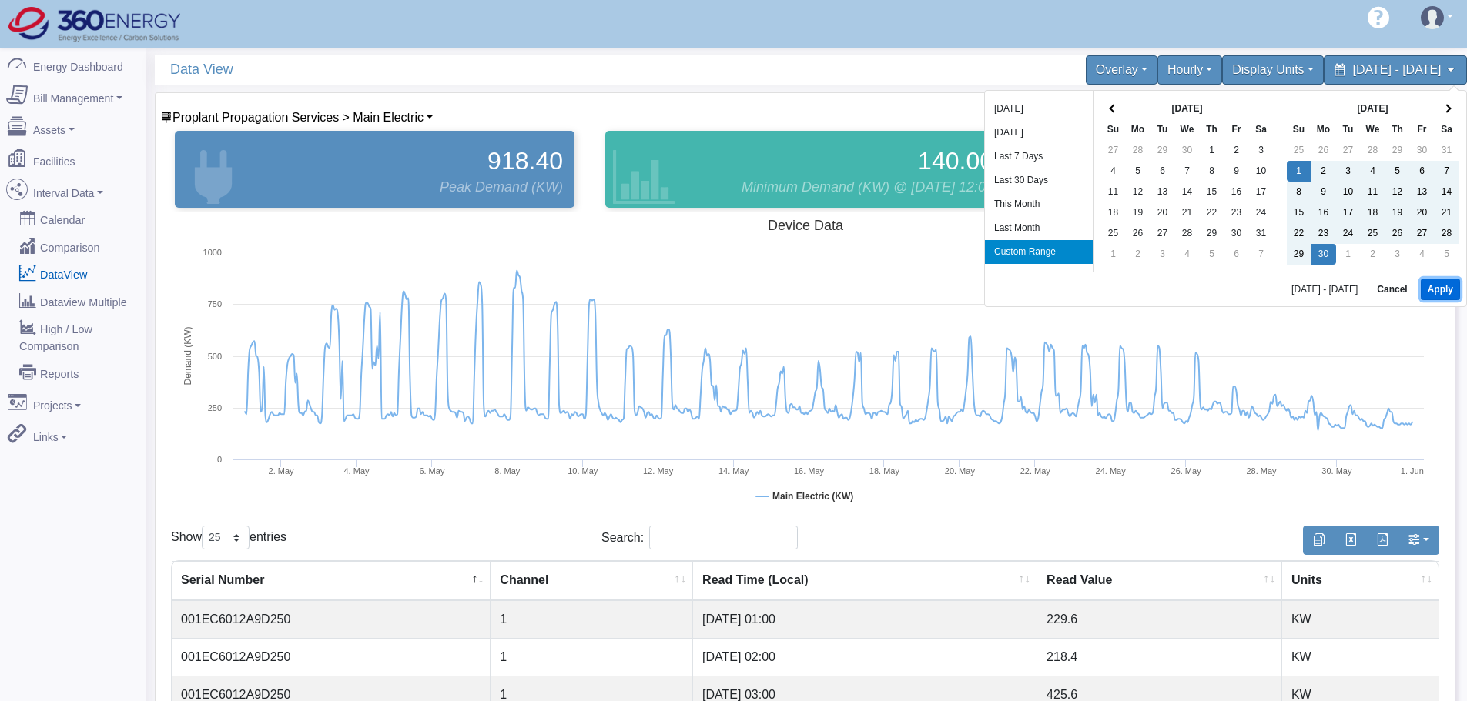
click at [1436, 291] on button "Apply" at bounding box center [1439, 290] width 39 height 22
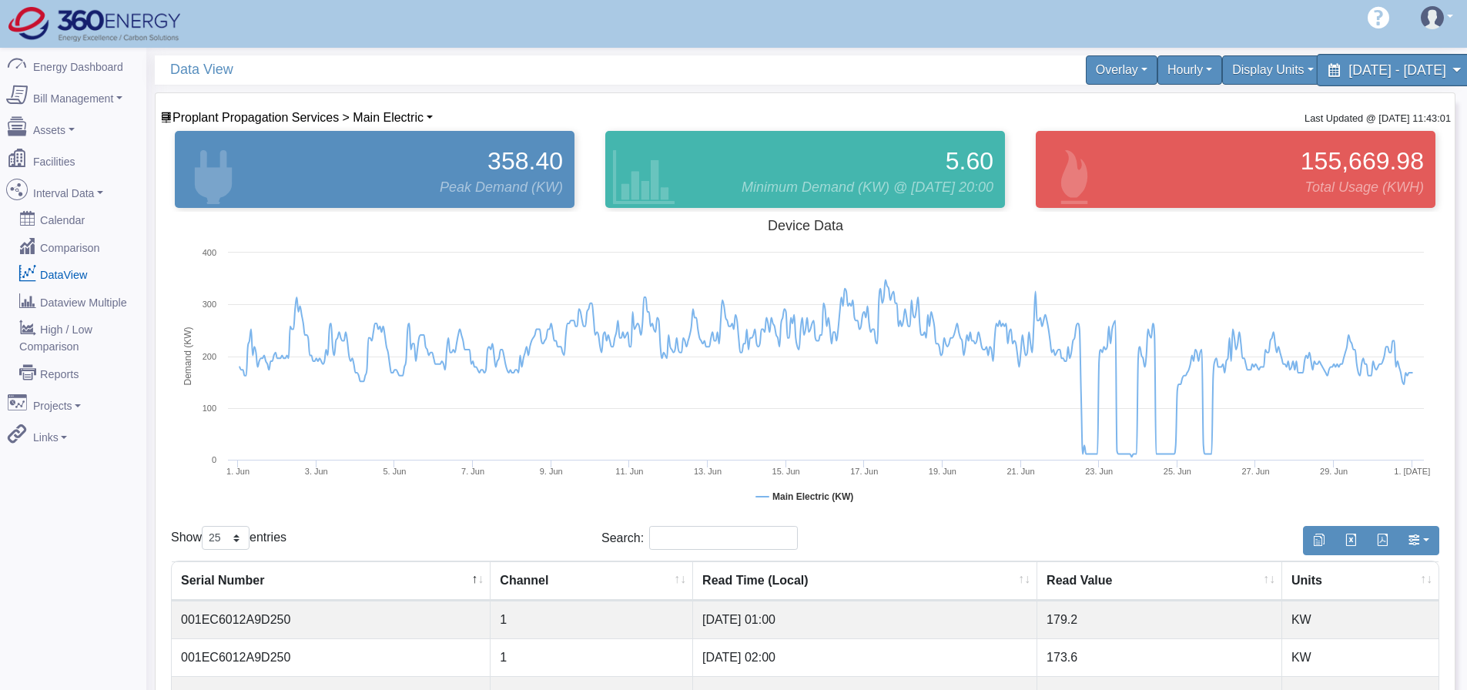
click at [1424, 69] on span "[DATE] - [DATE]" at bounding box center [1396, 69] width 97 height 15
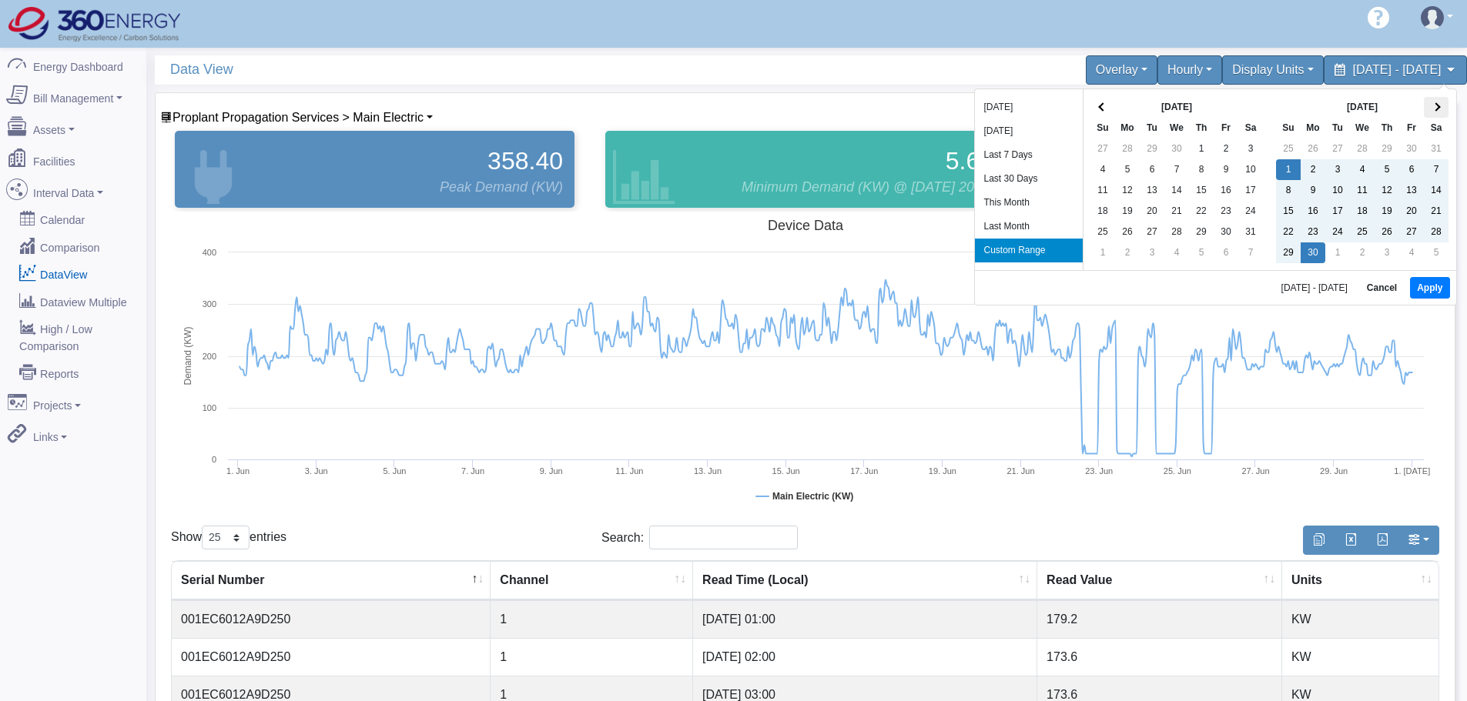
click at [1446, 105] on th at bounding box center [1436, 107] width 25 height 21
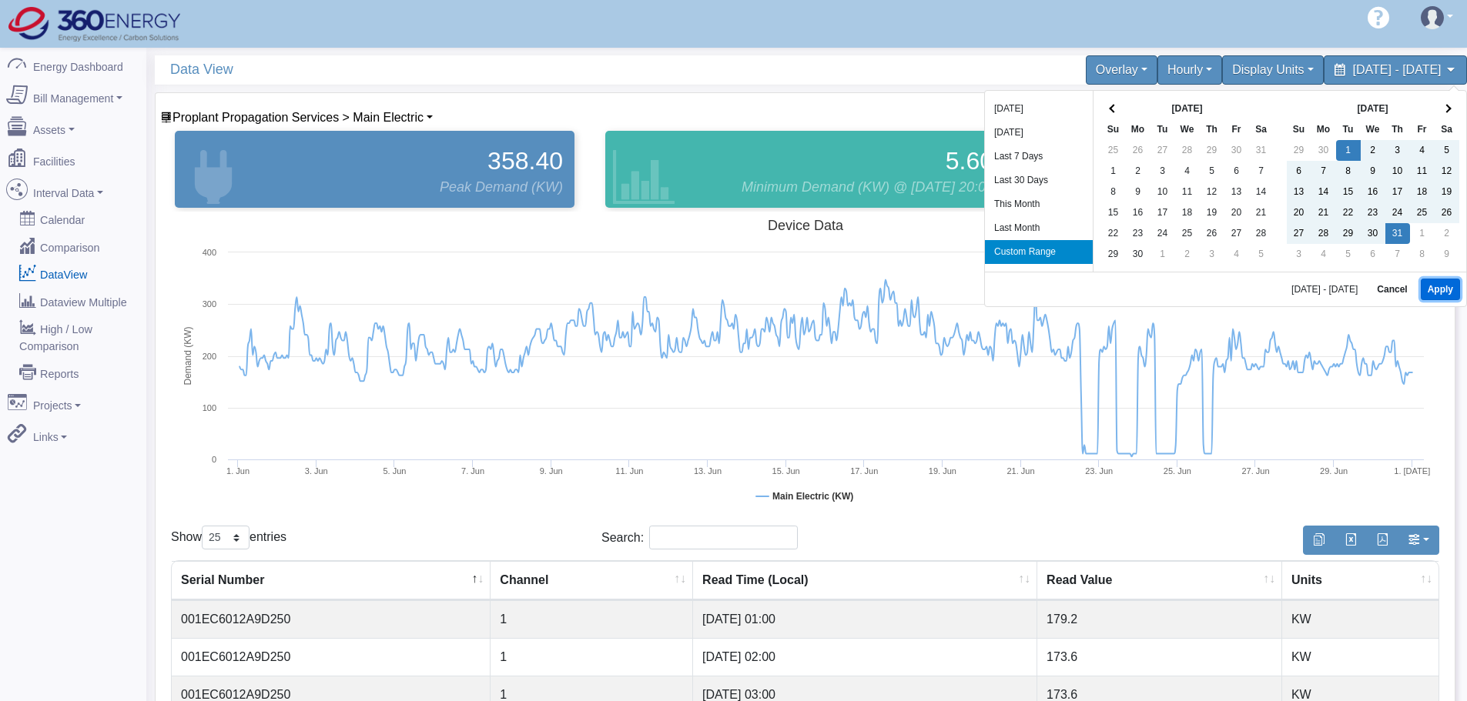
click at [1438, 293] on button "Apply" at bounding box center [1439, 290] width 39 height 22
